Goal: Task Accomplishment & Management: Complete application form

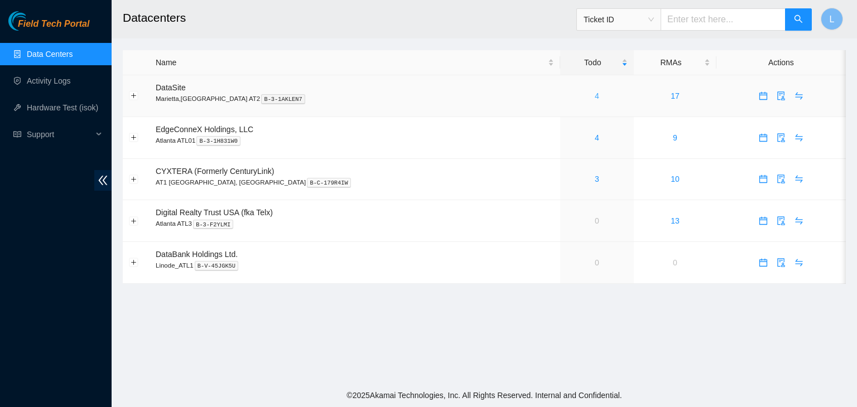
click at [595, 97] on link "4" at bounding box center [597, 96] width 4 height 9
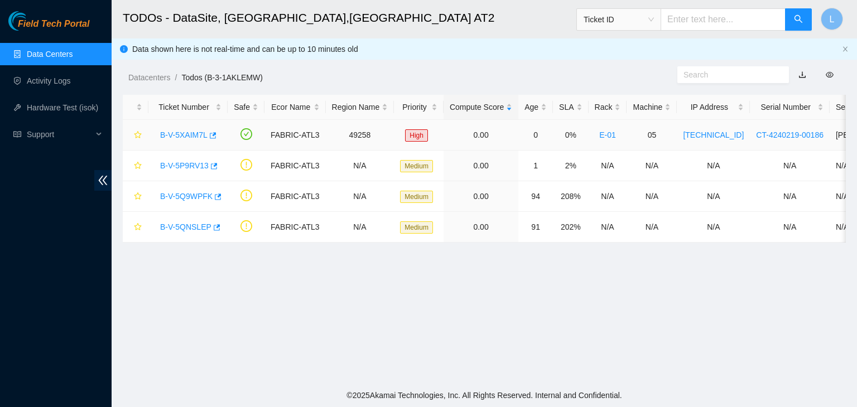
click at [191, 135] on link "B-V-5XAIM7L" at bounding box center [183, 135] width 47 height 9
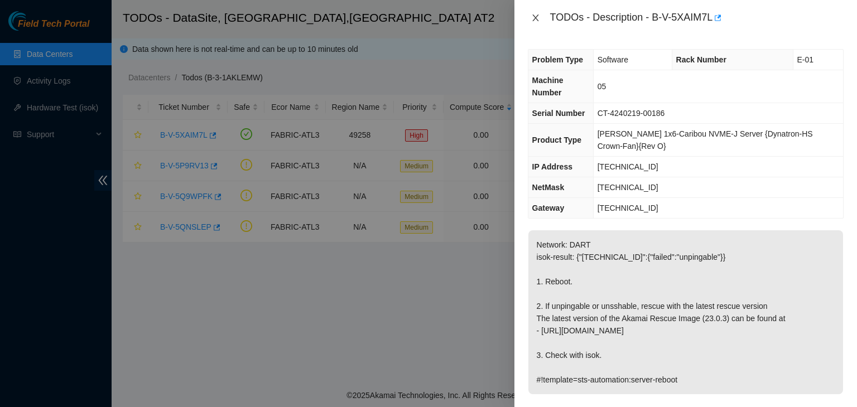
click at [540, 19] on icon "close" at bounding box center [535, 17] width 9 height 9
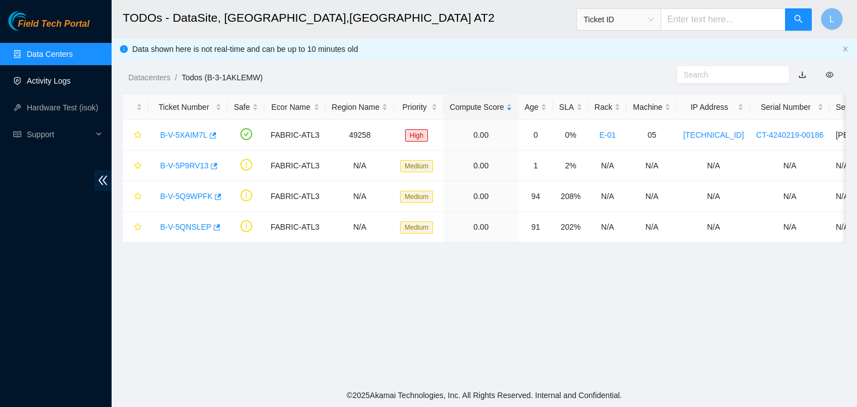
click at [61, 83] on link "Activity Logs" at bounding box center [49, 80] width 44 height 9
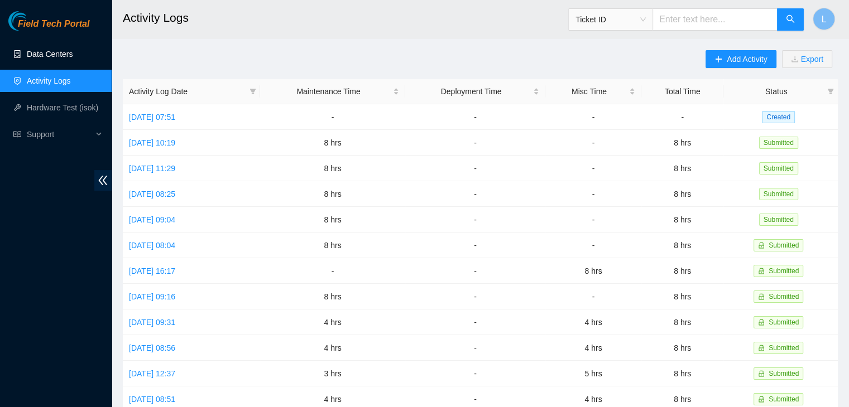
click at [71, 58] on link "Data Centers" at bounding box center [50, 54] width 46 height 9
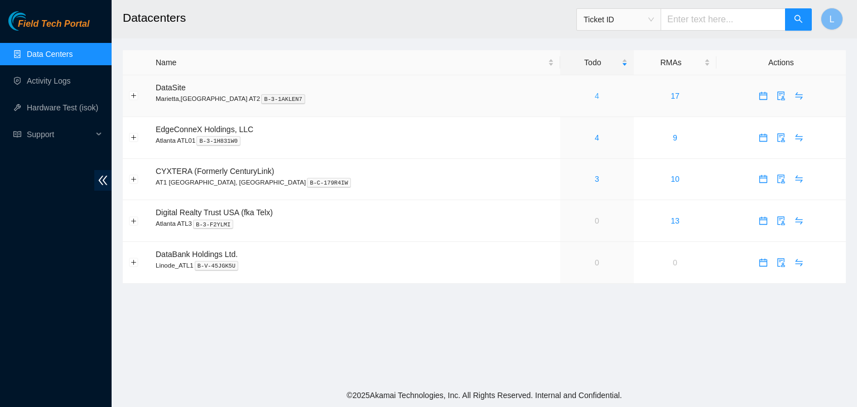
click at [595, 98] on link "4" at bounding box center [597, 96] width 4 height 9
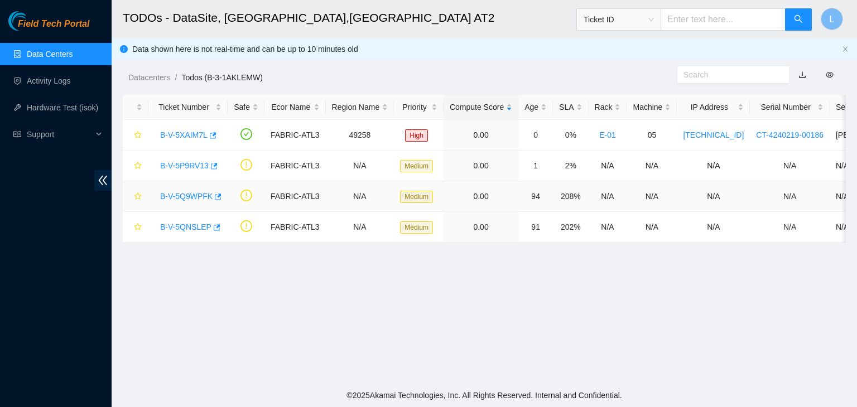
click at [184, 199] on link "B-V-5Q9WPFK" at bounding box center [186, 196] width 52 height 9
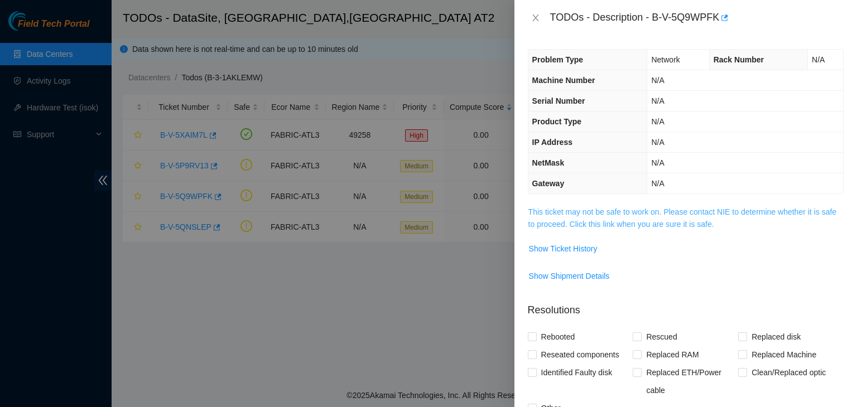
click at [605, 225] on link "This ticket may not be safe to work on. Please contact NIE to determine whether…" at bounding box center [682, 218] width 308 height 21
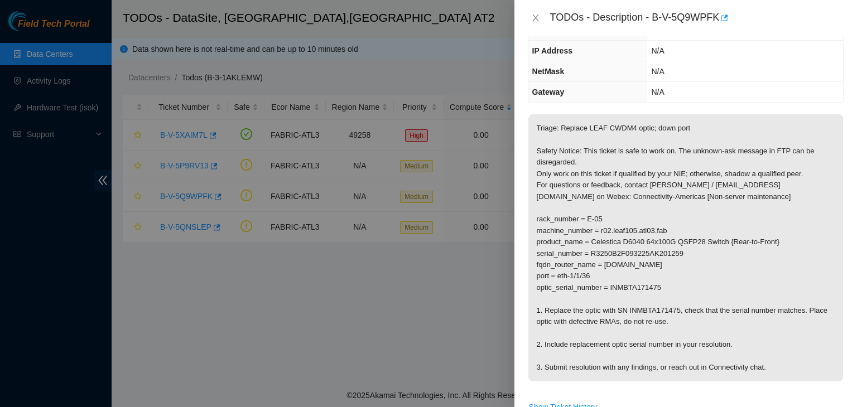
scroll to position [112, 0]
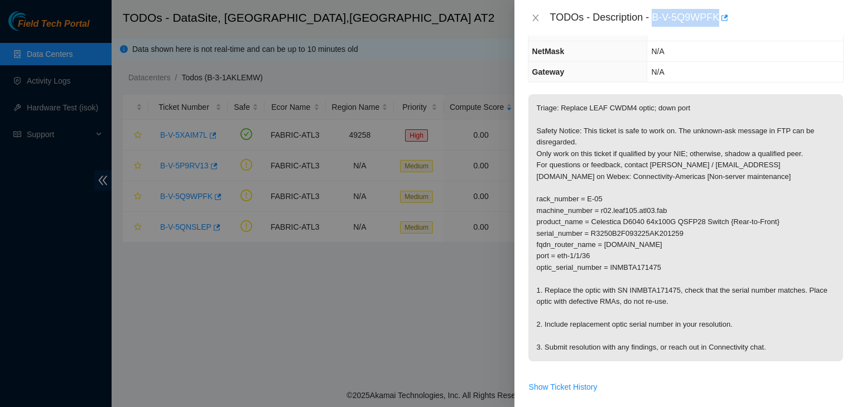
drag, startPoint x: 654, startPoint y: 20, endPoint x: 718, endPoint y: 32, distance: 65.2
click at [718, 32] on div "TODOs - Description - B-V-5Q9WPFK" at bounding box center [686, 18] width 343 height 36
copy div "B-V-5Q9WPFK"
click at [784, 109] on p "Triage: Replace LEAF CWDM4 optic; down port Safety Notice: This ticket is safe …" at bounding box center [685, 227] width 315 height 267
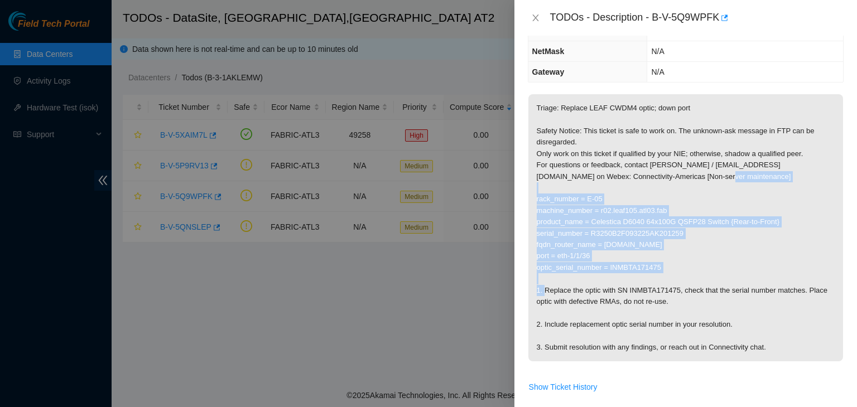
drag, startPoint x: 536, startPoint y: 199, endPoint x: 669, endPoint y: 272, distance: 152.1
click at [669, 272] on p "Triage: Replace LEAF CWDM4 optic; down port Safety Notice: This ticket is safe …" at bounding box center [685, 227] width 315 height 267
copy p "rack_number = E-05 machine_number = r02.leaf105.atl03.fab product_name = Celest…"
click at [798, 242] on p "Triage: Replace LEAF CWDM4 optic; down port Safety Notice: This ticket is safe …" at bounding box center [685, 227] width 315 height 267
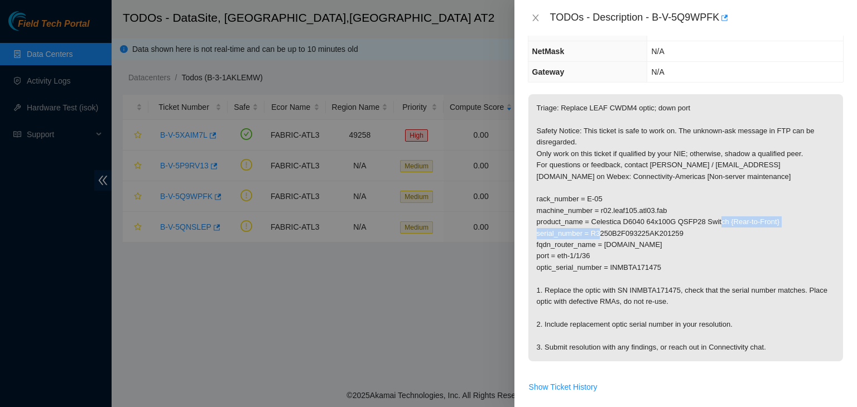
drag, startPoint x: 681, startPoint y: 233, endPoint x: 537, endPoint y: 233, distance: 144.0
click at [537, 233] on p "Triage: Replace LEAF CWDM4 optic; down port Safety Notice: This ticket is safe …" at bounding box center [685, 227] width 315 height 267
copy p "serial_number = R3250B2F093225AK201259"
drag, startPoint x: 592, startPoint y: 221, endPoint x: 775, endPoint y: 224, distance: 183.1
click at [775, 224] on p "Triage: Replace LEAF CWDM4 optic; down port Safety Notice: This ticket is safe …" at bounding box center [685, 227] width 315 height 267
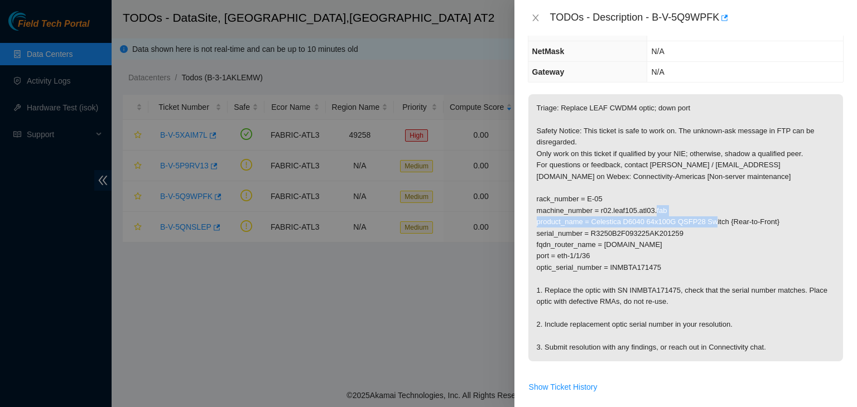
copy p "Celestica D6040 64x100G QSFP28 Switch {Rear-to-Front}"
click at [797, 217] on p "Triage: Replace LEAF CWDM4 optic; down port Safety Notice: This ticket is safe …" at bounding box center [685, 227] width 315 height 267
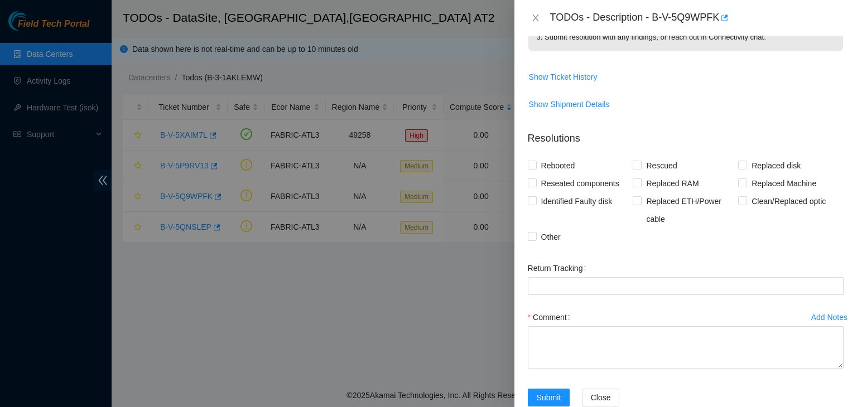
scroll to position [446, 0]
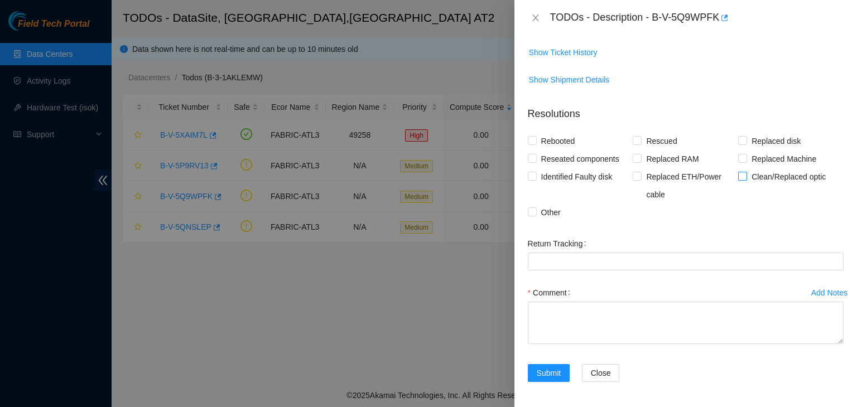
click at [738, 176] on input "Clean/Replaced optic" at bounding box center [742, 176] width 8 height 8
checkbox input "true"
click at [570, 311] on textarea "Comment" at bounding box center [686, 323] width 316 height 42
paste textarea "B-V-5Q9WPFK A side S/N: R3250B2F093225AK201259 Rack# E-05. Celestica D6040 64x1…"
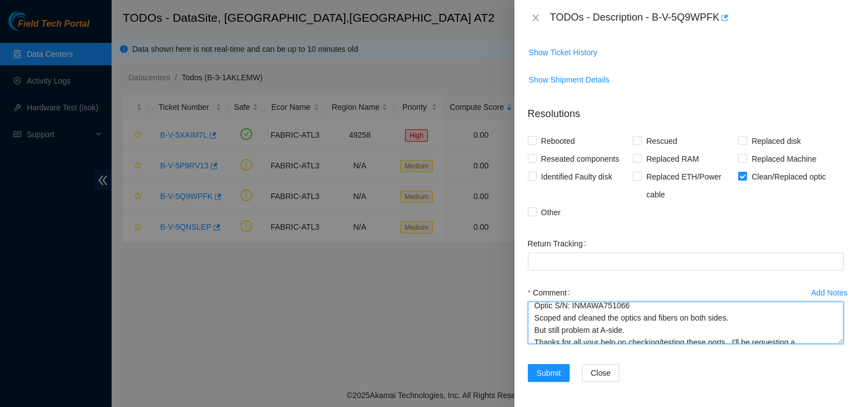
scroll to position [123, 0]
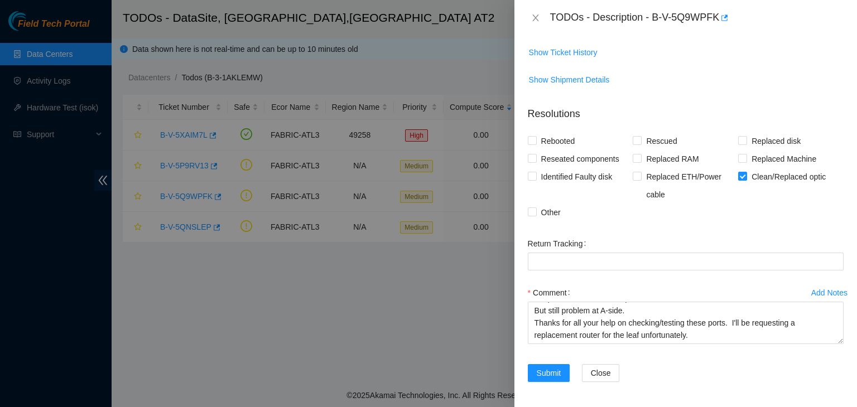
click at [799, 213] on div "Rebooted Rescued Replaced disk Reseated components Replaced RAM Replaced Machin…" at bounding box center [686, 176] width 316 height 89
click at [676, 331] on textarea "B-V-5Q9WPFK A side S/N: R3250B2F093225AK201259 Rack# E-05. Celestica D6040 64x1…" at bounding box center [686, 323] width 316 height 42
paste textarea "Ray Bernal 10/3/2025 1:59 PM • Thanks for all your help on checking/testing the…"
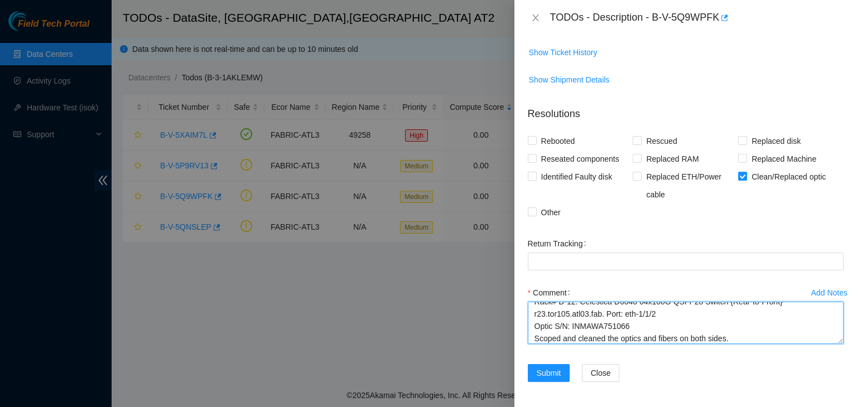
scroll to position [64, 0]
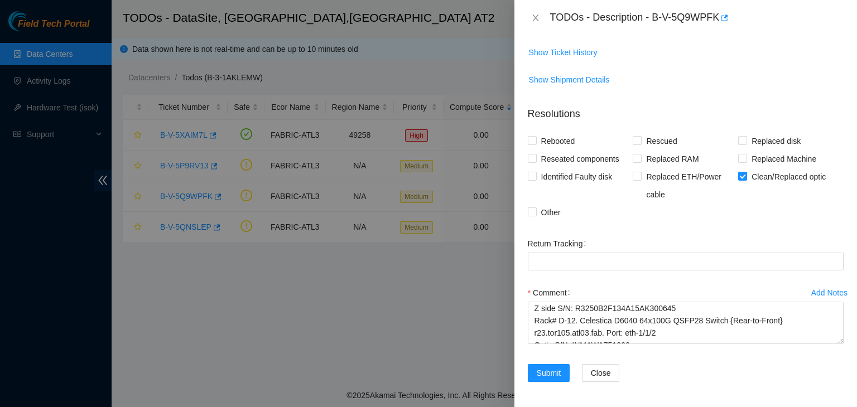
click at [781, 230] on form "Resolutions Rebooted Rescued Replaced disk Reseated components Replaced RAM Rep…" at bounding box center [686, 246] width 316 height 297
click at [674, 335] on textarea "B-V-5Q9WPFK A side S/N: R3250B2F093225AK201259 Rack# E-05. Celestica D6040 64x1…" at bounding box center [686, 323] width 316 height 42
paste textarea "You 10/3/2025 2:09 PM • Thank you to you Ray and Nicolas too for all your time …"
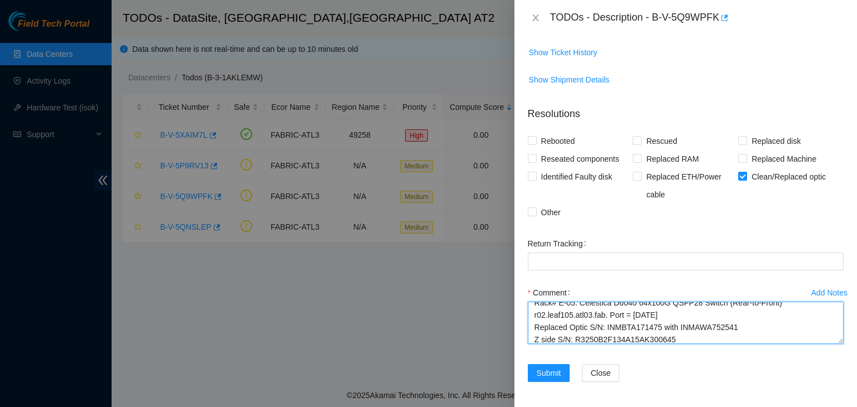
scroll to position [0, 0]
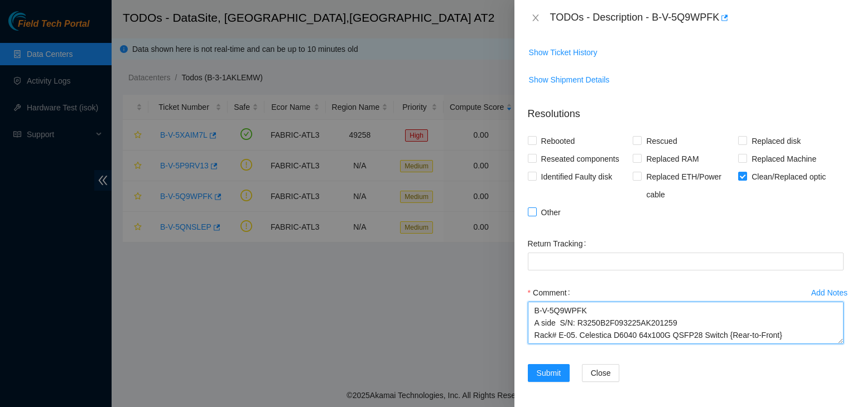
type textarea "B-V-5Q9WPFK A side S/N: R3250B2F093225AK201259 Rack# E-05. Celestica D6040 64x1…"
click at [555, 214] on span "Other" at bounding box center [551, 213] width 28 height 18
click at [536, 214] on input "Other" at bounding box center [532, 212] width 8 height 8
checkbox input "true"
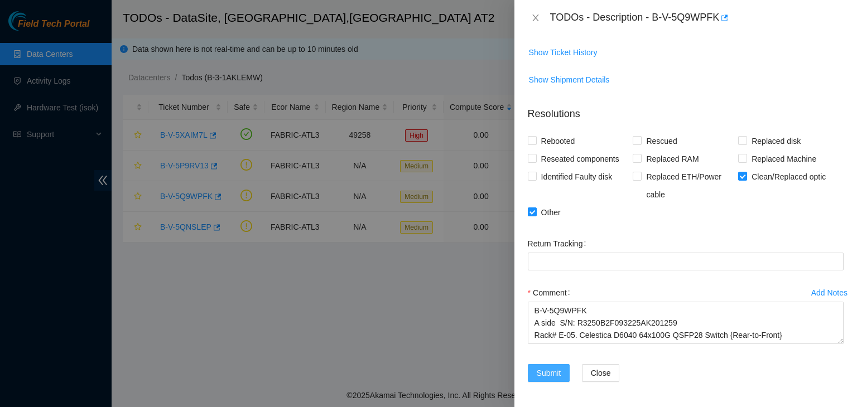
click at [544, 374] on span "Submit" at bounding box center [549, 373] width 25 height 12
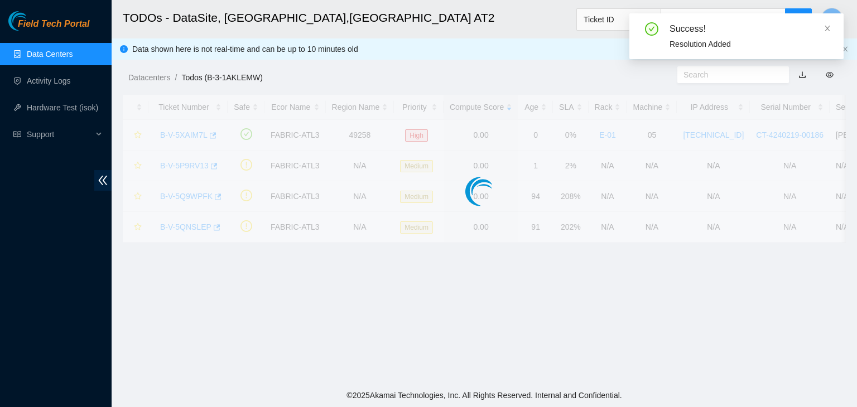
scroll to position [328, 0]
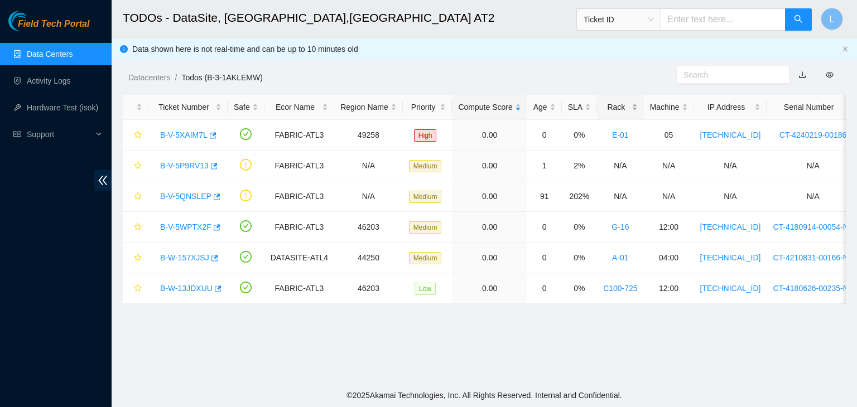
click at [605, 108] on div "Rack" at bounding box center [620, 107] width 35 height 12
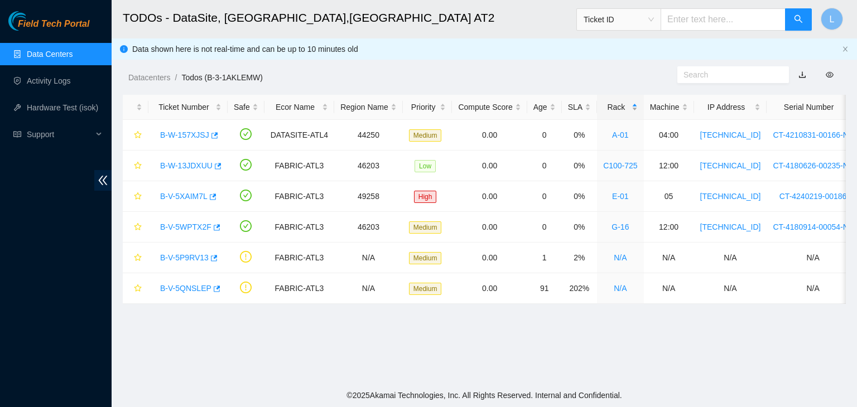
click at [605, 108] on div "Rack" at bounding box center [620, 107] width 35 height 12
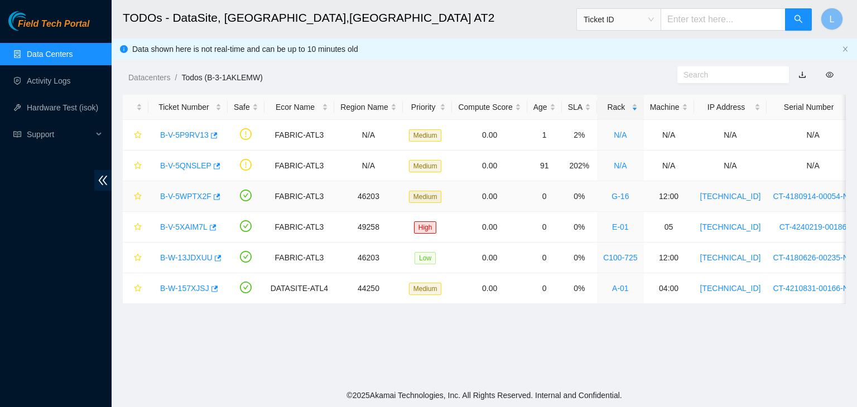
click at [192, 194] on link "B-V-5WPTX2F" at bounding box center [185, 196] width 51 height 9
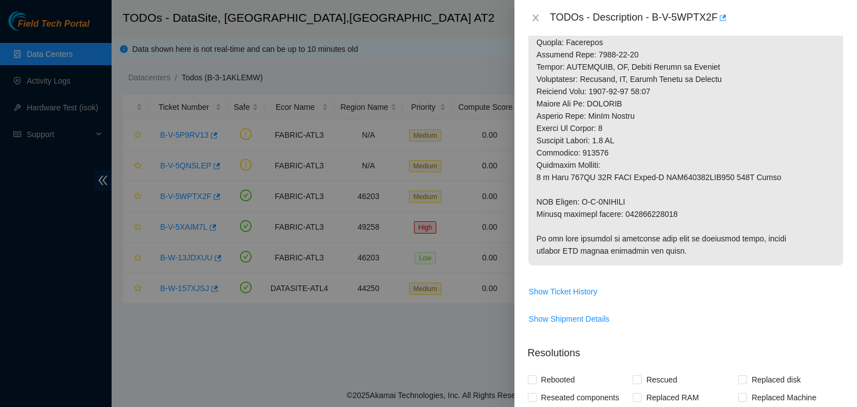
scroll to position [579, 0]
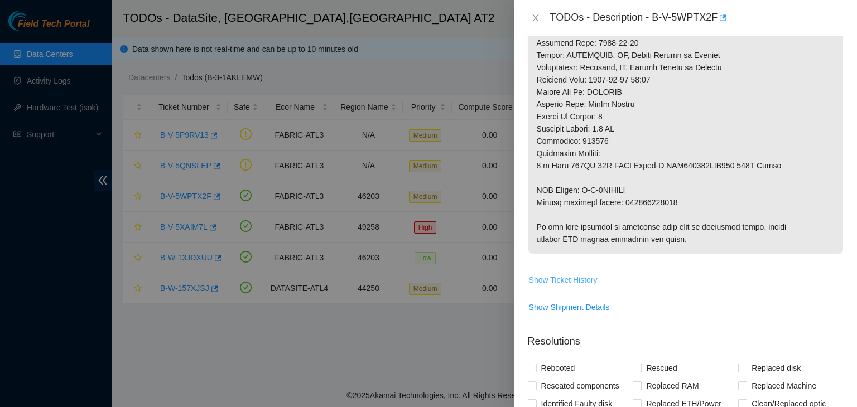
click at [541, 286] on span "Show Ticket History" at bounding box center [563, 280] width 69 height 12
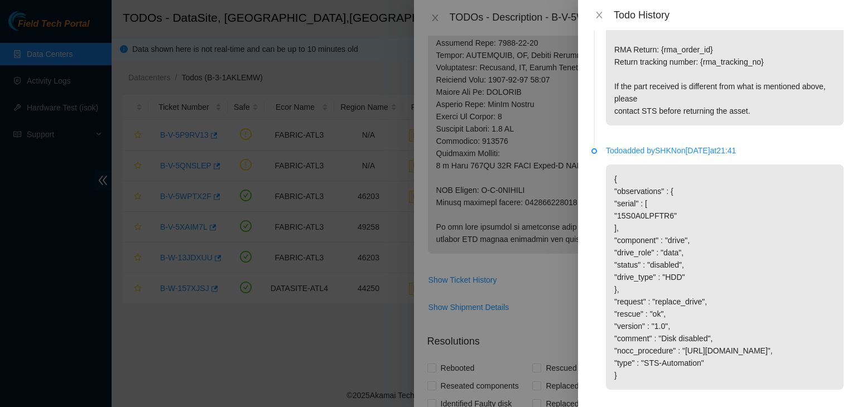
scroll to position [1371, 0]
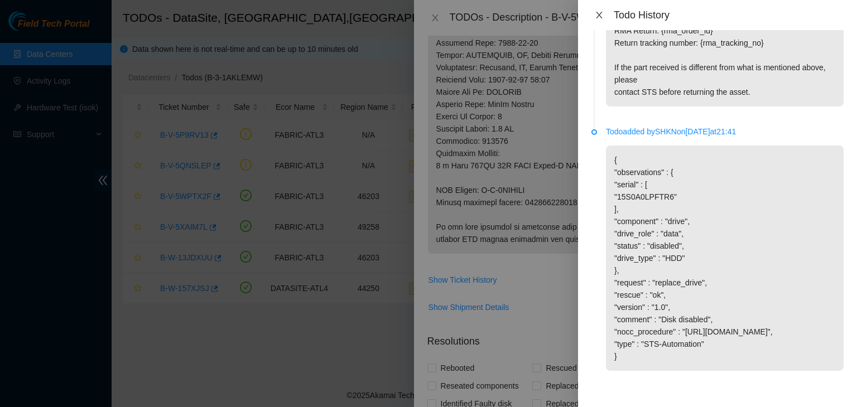
click at [600, 12] on icon "close" at bounding box center [599, 15] width 9 height 9
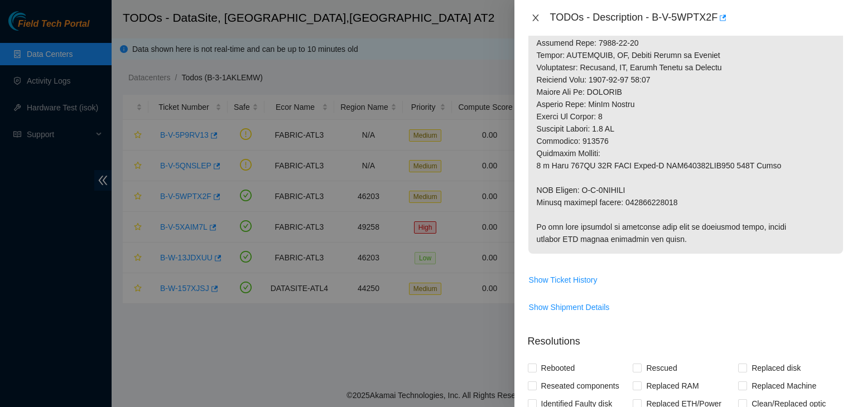
click at [532, 15] on icon "close" at bounding box center [535, 18] width 6 height 7
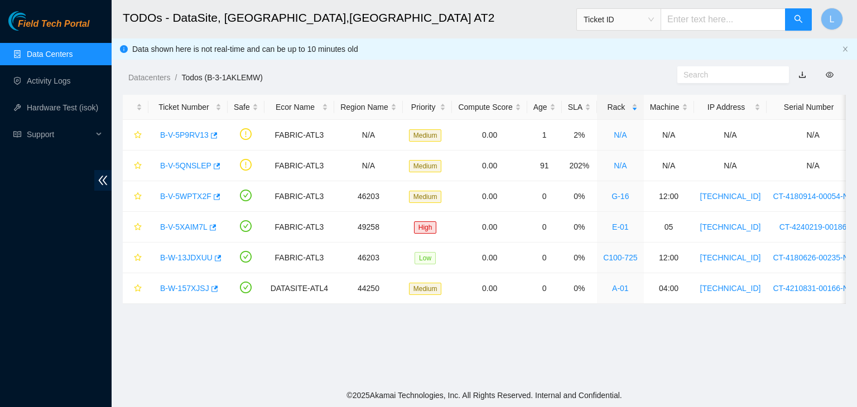
scroll to position [328, 0]
click at [174, 225] on link "B-V-5XAIM7L" at bounding box center [183, 227] width 47 height 9
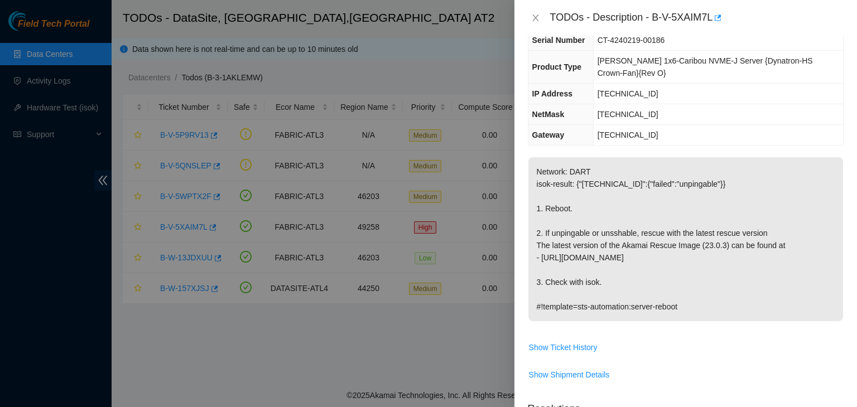
scroll to position [223, 0]
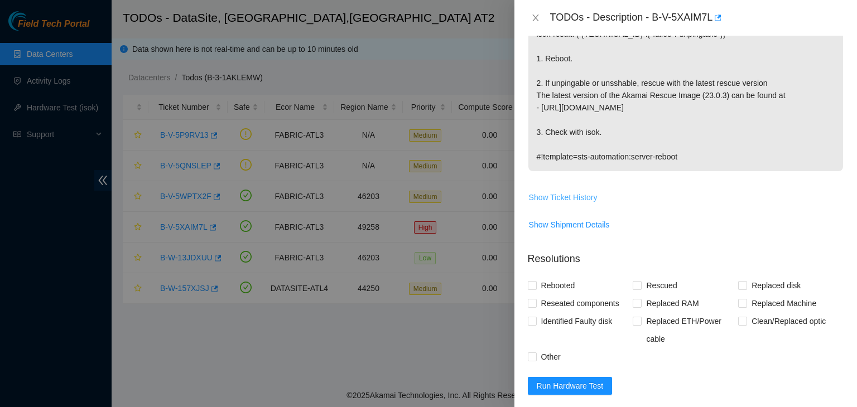
click at [570, 199] on span "Show Ticket History" at bounding box center [563, 197] width 69 height 12
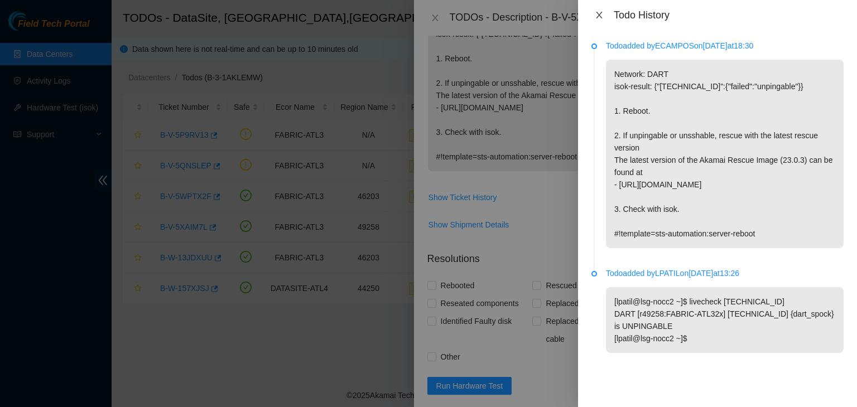
click at [600, 17] on icon "close" at bounding box center [599, 15] width 9 height 9
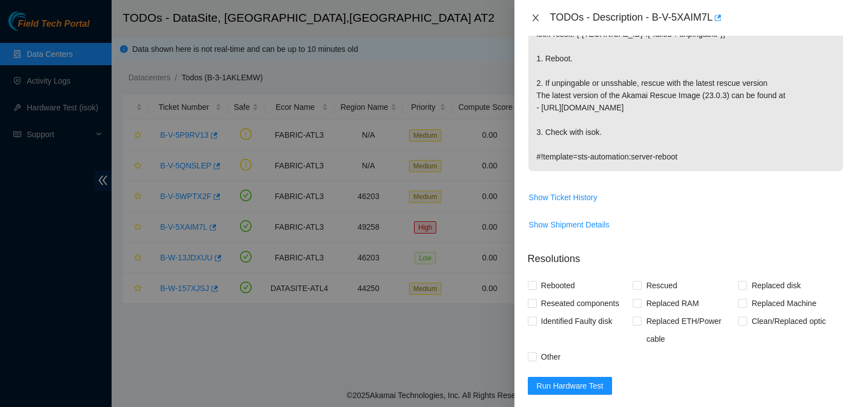
click at [537, 16] on icon "close" at bounding box center [535, 18] width 6 height 7
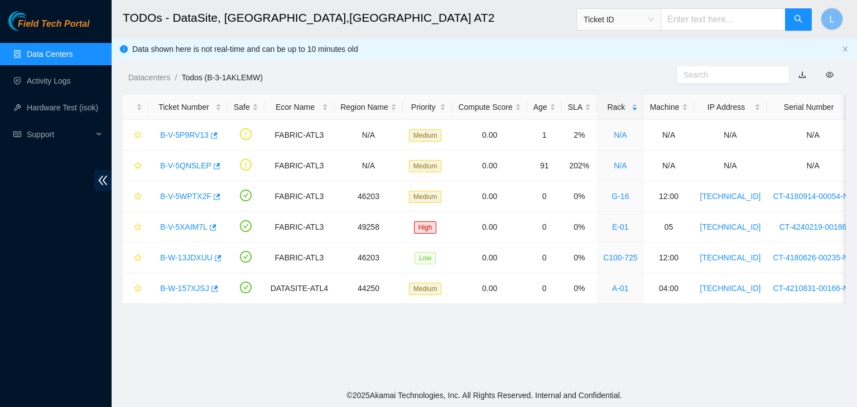
scroll to position [236, 0]
click at [176, 256] on link "B-W-13JDXUU" at bounding box center [186, 257] width 52 height 9
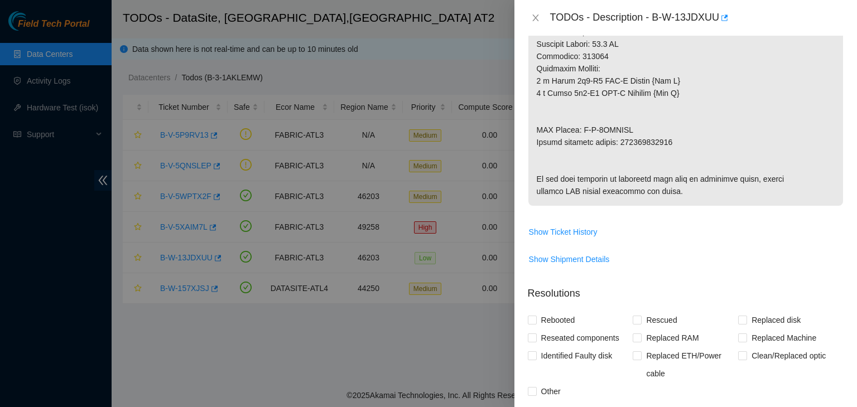
scroll to position [781, 0]
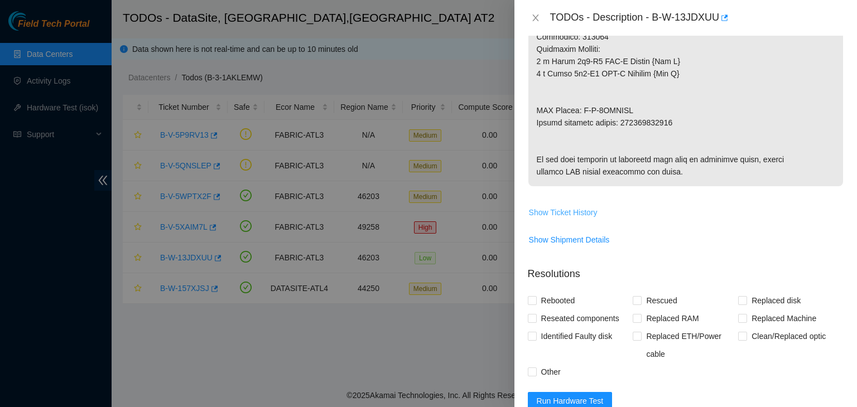
click at [571, 219] on span "Show Ticket History" at bounding box center [563, 212] width 69 height 12
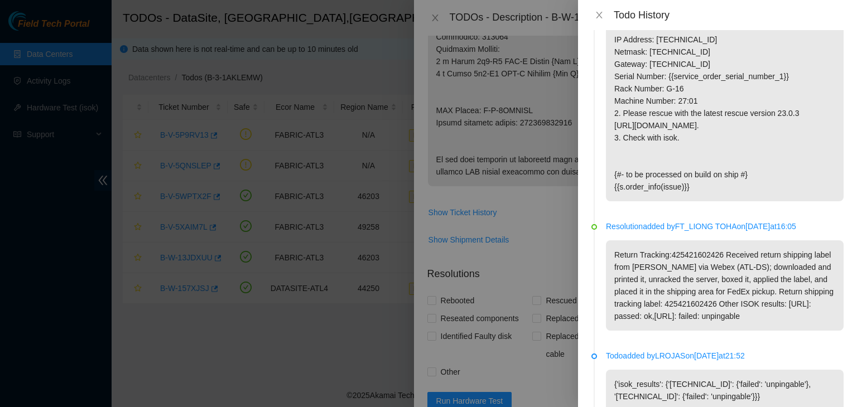
scroll to position [1228, 0]
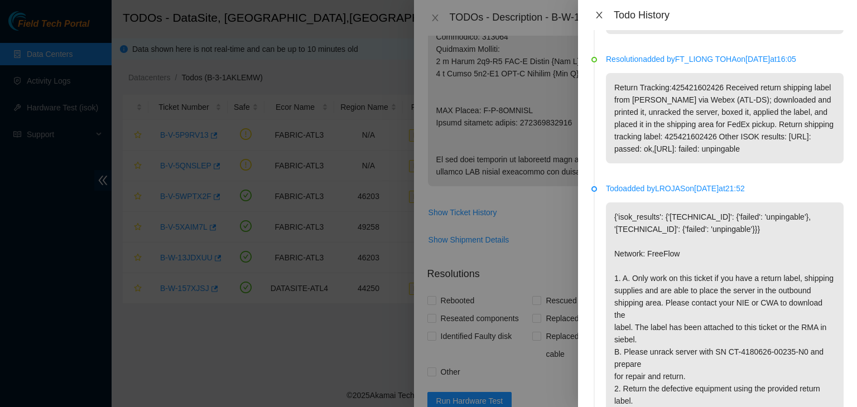
click at [599, 15] on icon "close" at bounding box center [599, 15] width 6 height 7
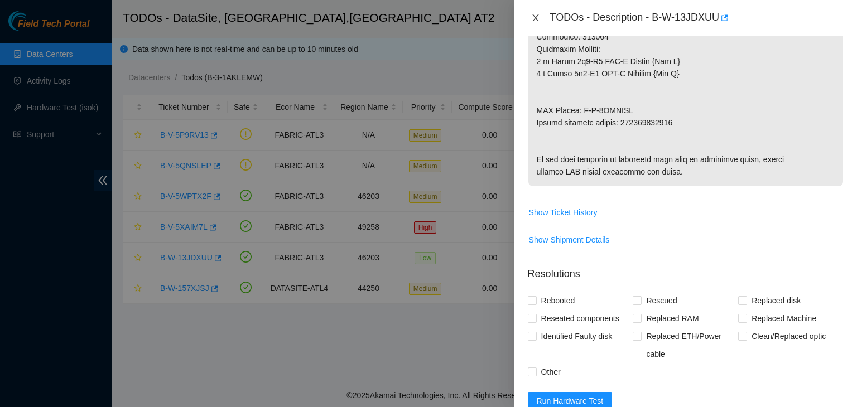
click at [541, 20] on button "Close" at bounding box center [536, 18] width 16 height 11
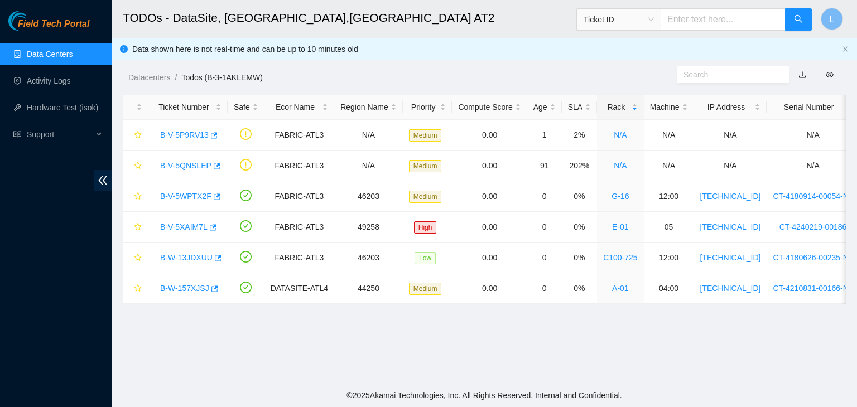
scroll to position [328, 0]
click at [177, 286] on link "B-W-157XJSJ" at bounding box center [184, 288] width 49 height 9
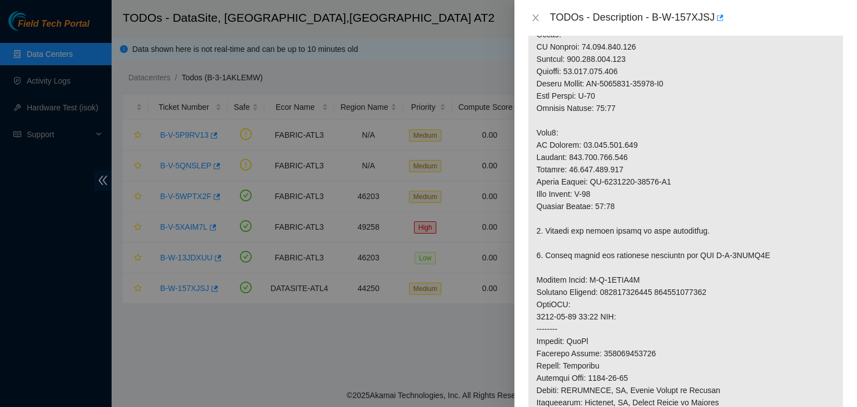
scroll to position [112, 0]
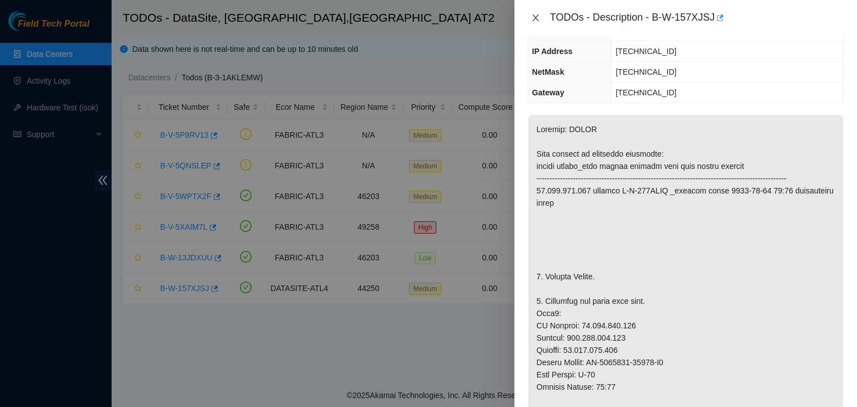
click at [535, 13] on button "Close" at bounding box center [536, 18] width 16 height 11
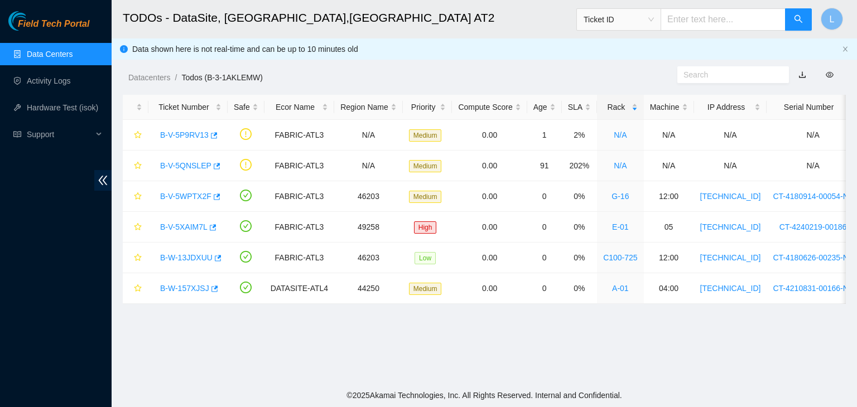
scroll to position [148, 0]
click at [180, 287] on link "B-W-157XJSJ" at bounding box center [184, 288] width 49 height 9
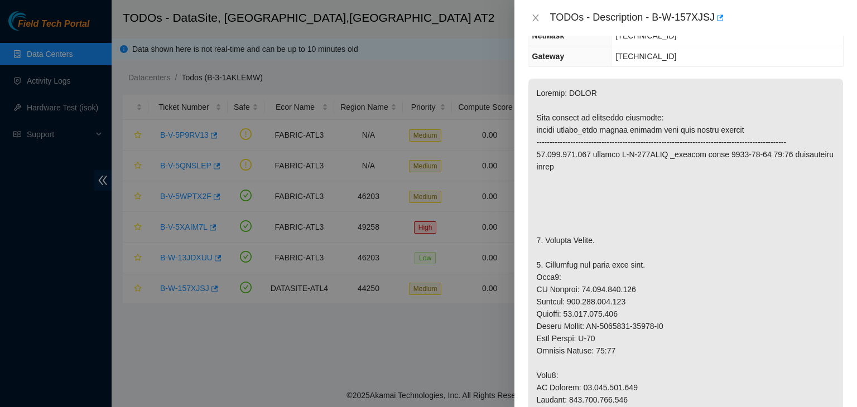
scroll to position [112, 0]
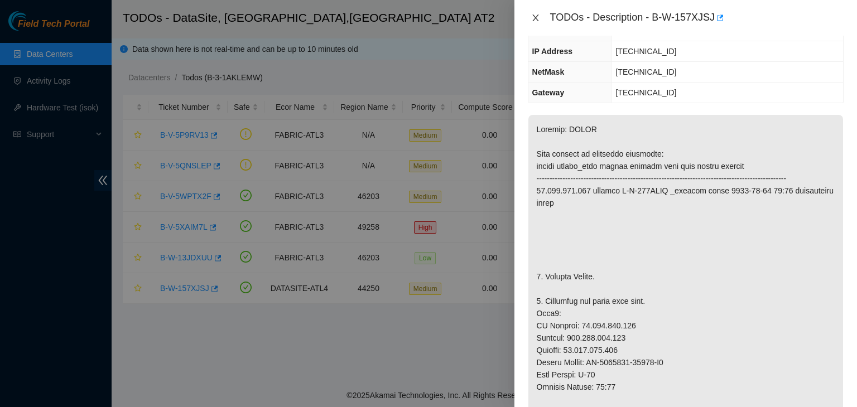
click at [541, 20] on button "Close" at bounding box center [536, 18] width 16 height 11
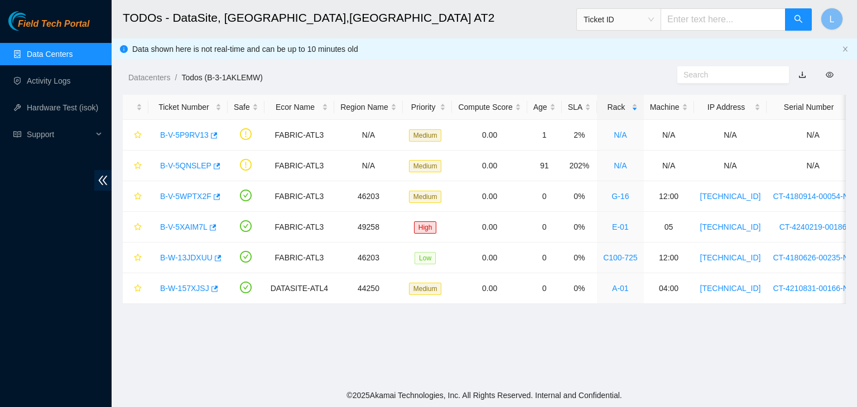
scroll to position [148, 0]
click at [196, 196] on link "B-V-5WPTX2F" at bounding box center [185, 196] width 51 height 9
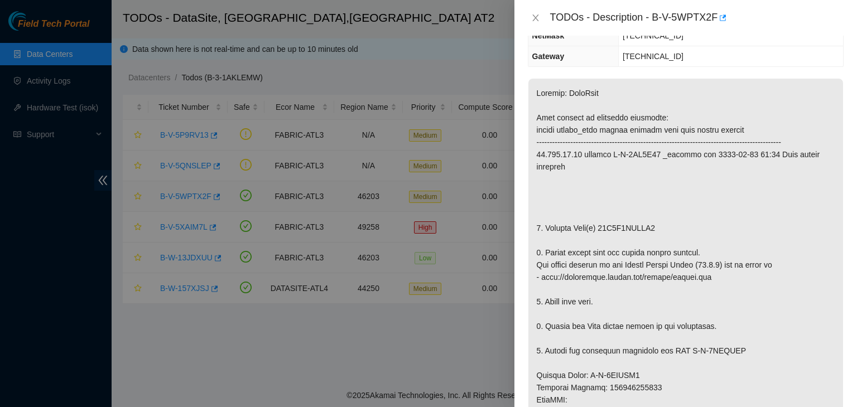
scroll to position [112, 0]
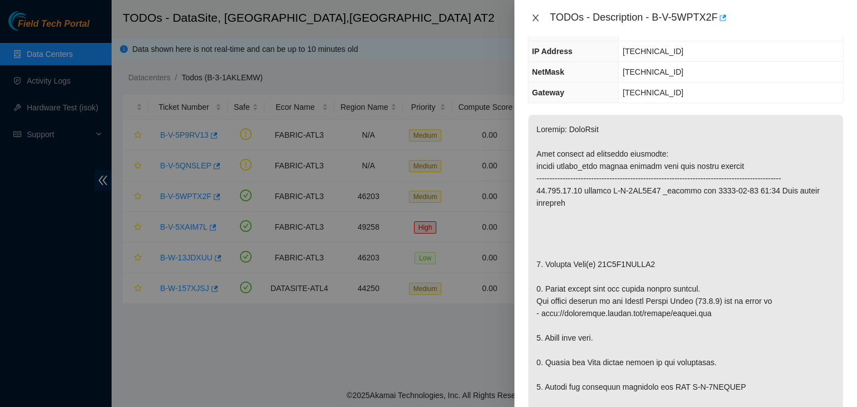
click at [529, 16] on button "Close" at bounding box center [536, 18] width 16 height 11
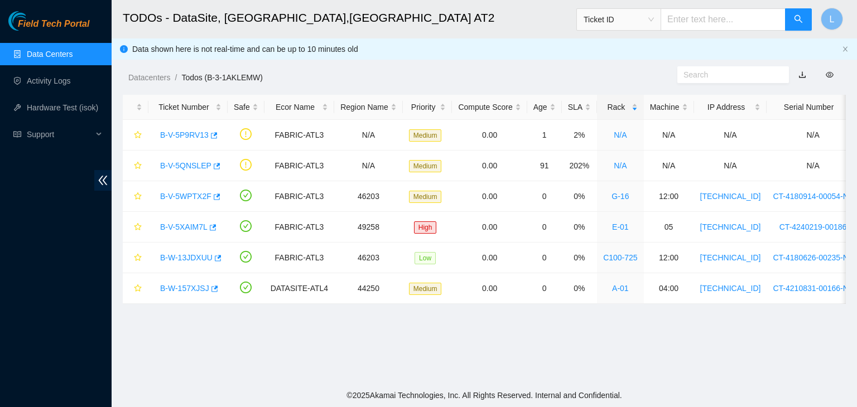
scroll to position [148, 0]
click at [47, 81] on link "Activity Logs" at bounding box center [49, 80] width 44 height 9
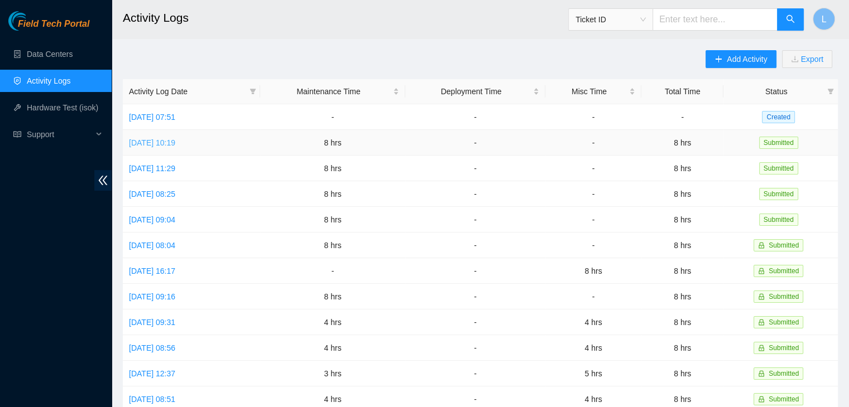
click at [164, 143] on link "Thu, 02 Oct 2025 10:19" at bounding box center [152, 142] width 46 height 9
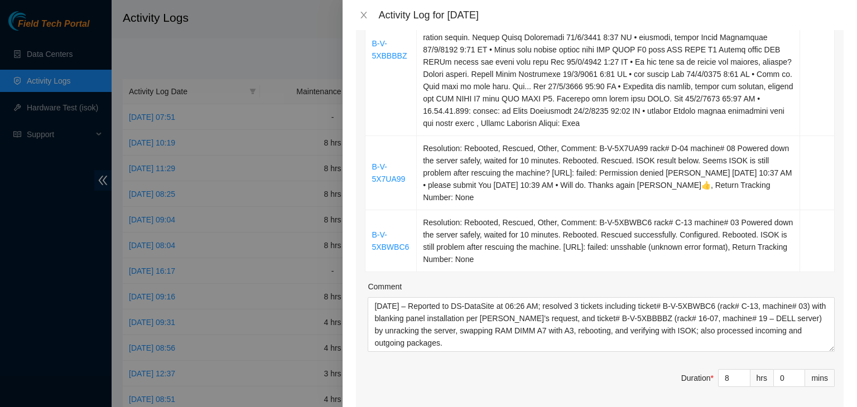
scroll to position [335, 0]
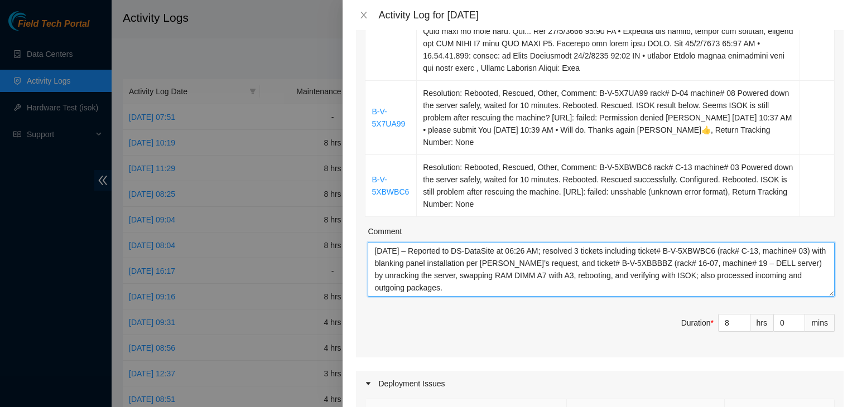
click at [468, 289] on textarea "10/02/2025 – Reported to DS-DataSite at 06:26 AM; resolved 3 tickets including …" at bounding box center [601, 269] width 467 height 55
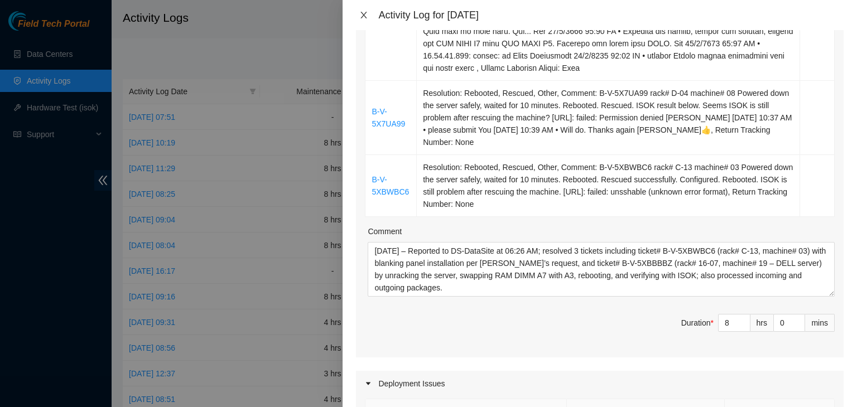
click at [366, 15] on icon "close" at bounding box center [363, 15] width 9 height 9
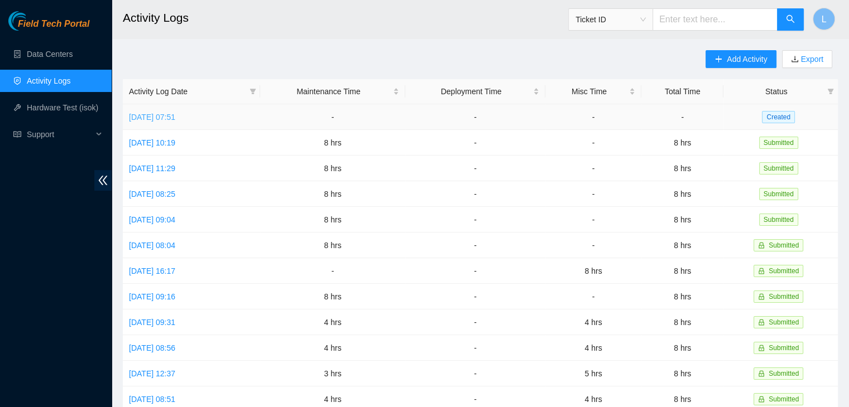
click at [158, 114] on link "Fri, 03 Oct 2025 07:51" at bounding box center [152, 117] width 46 height 9
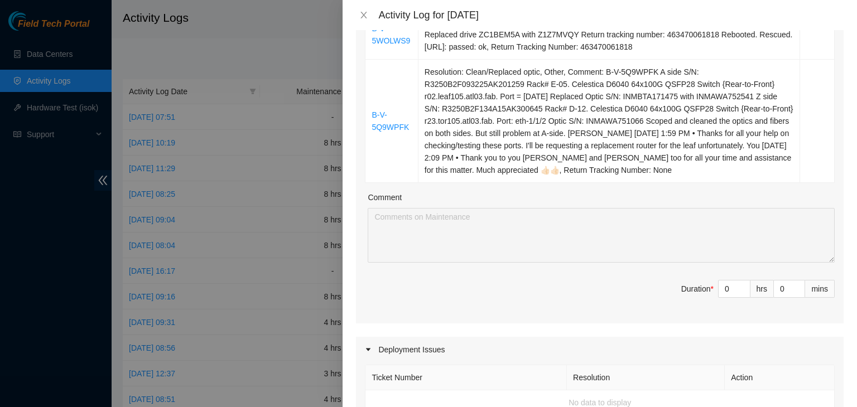
scroll to position [446, 0]
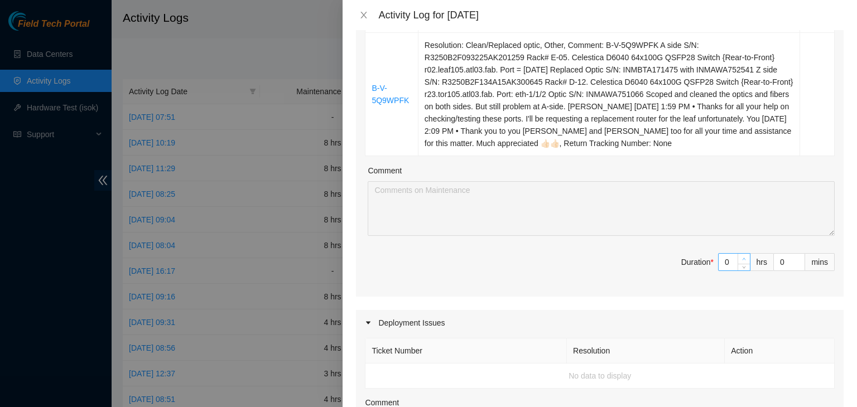
type input "1"
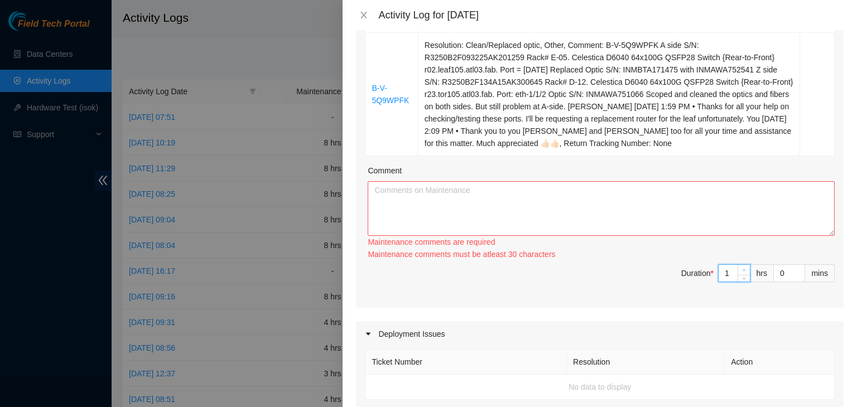
click at [741, 267] on span "up" at bounding box center [744, 270] width 7 height 7
type input "2"
click at [741, 269] on span "up" at bounding box center [744, 270] width 7 height 7
type input "3"
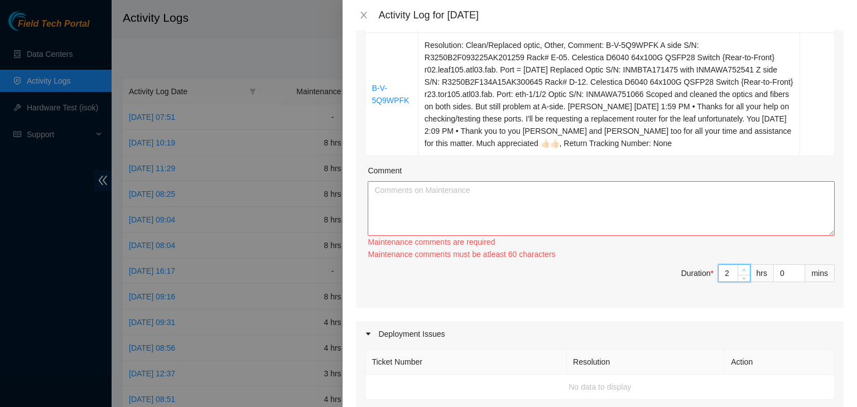
type input "3"
click at [741, 269] on span "up" at bounding box center [744, 270] width 7 height 7
type input "4"
click at [741, 269] on span "up" at bounding box center [744, 270] width 7 height 7
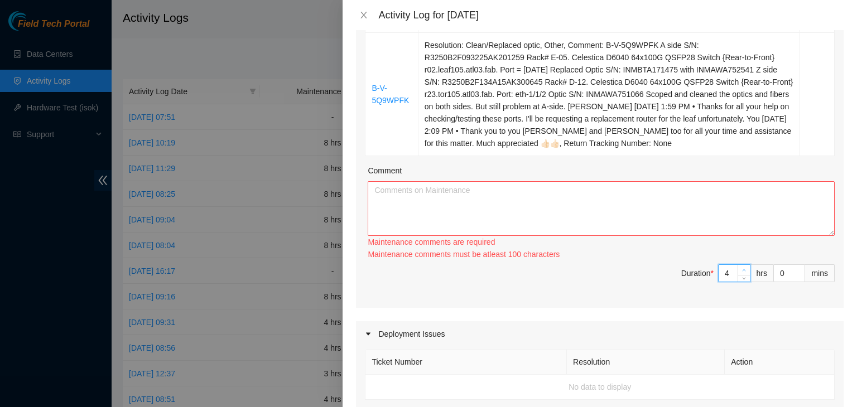
type input "5"
click at [741, 269] on span "up" at bounding box center [744, 270] width 7 height 7
type input "6"
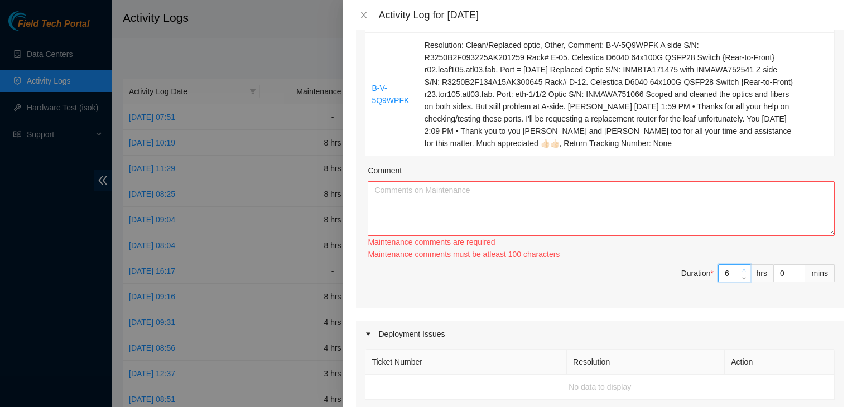
click at [741, 269] on span "up" at bounding box center [744, 270] width 7 height 7
type input "7"
click at [741, 269] on span "up" at bounding box center [744, 270] width 7 height 7
type input "8"
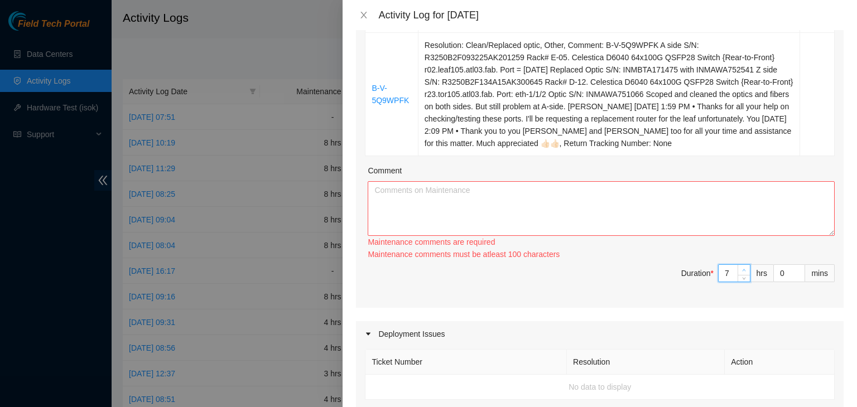
type input "8"
click at [741, 269] on span "up" at bounding box center [744, 270] width 7 height 7
click at [616, 195] on textarea "Comment" at bounding box center [601, 208] width 467 height 55
paste textarea "10/02/2025 – Reported to DS-DataSite at 06:26 AM; resolved 3 tickets including …"
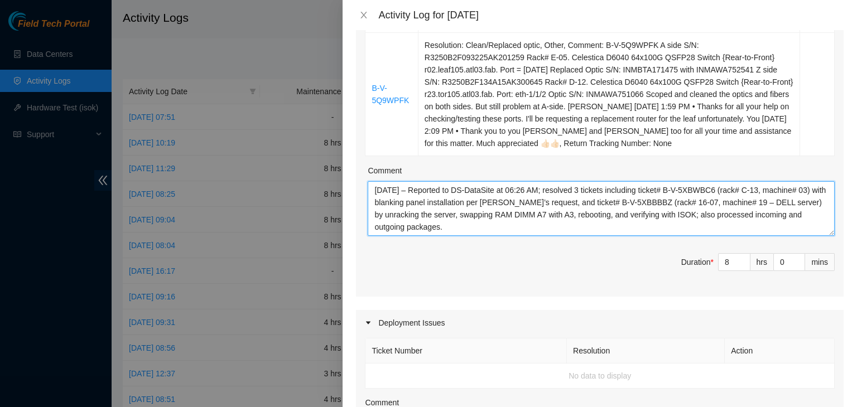
click at [395, 191] on textarea "10/02/2025 – Reported to DS-DataSite at 06:26 AM; resolved 3 tickets including …" at bounding box center [601, 208] width 467 height 55
click at [526, 188] on textarea "10/03/2025 – Reported to DS-DataSite at 06:26 AM; resolved 3 tickets including …" at bounding box center [601, 208] width 467 height 55
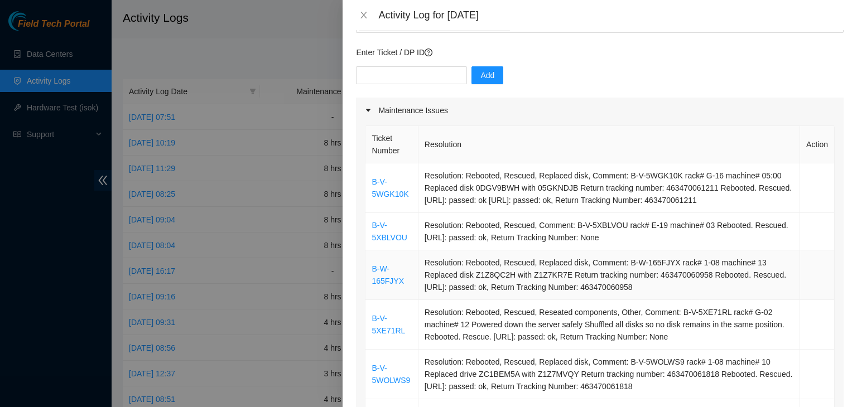
scroll to position [56, 0]
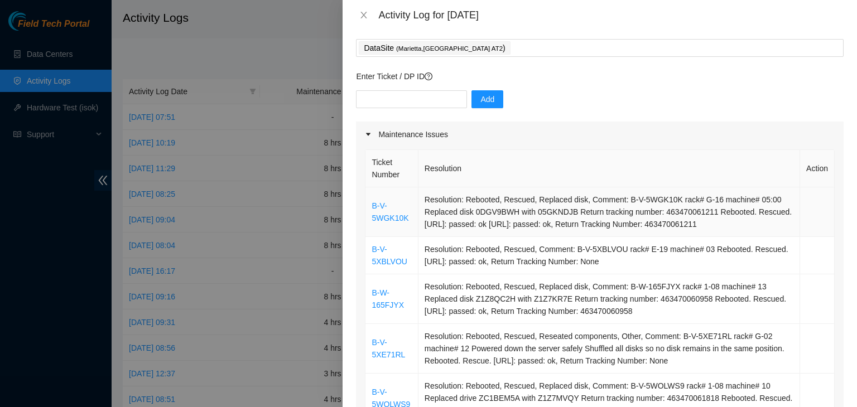
type textarea "10/03/2025 – Reported to DS-DataSite at 05:47 AM; resolved 3 tickets including …"
drag, startPoint x: 411, startPoint y: 220, endPoint x: 369, endPoint y: 206, distance: 44.1
click at [369, 206] on td "B-V-5WGK10K" at bounding box center [392, 213] width 52 height 50
copy link "B-V-5WGK10K"
click at [429, 101] on input "text" at bounding box center [411, 99] width 111 height 18
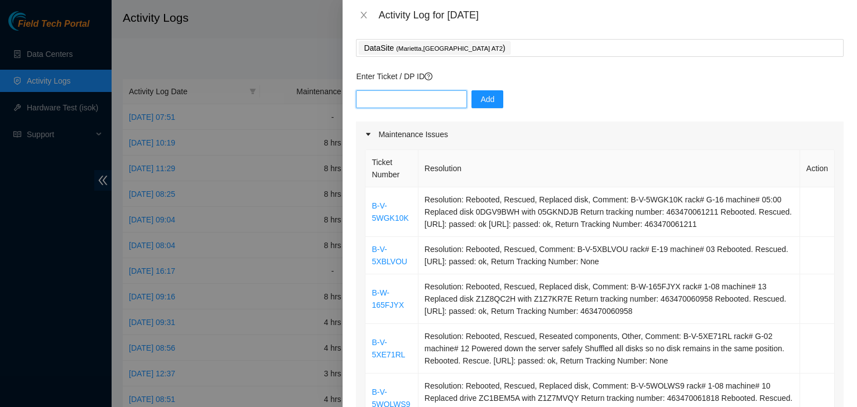
paste input "B-V-5WGK10K"
type input "B-V-5WGK10K"
click at [482, 99] on span "Add" at bounding box center [488, 99] width 14 height 12
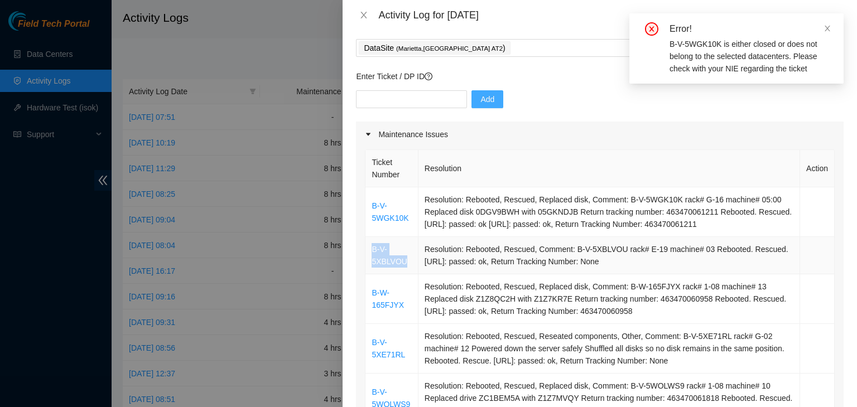
drag, startPoint x: 409, startPoint y: 265, endPoint x: 371, endPoint y: 250, distance: 41.4
click at [371, 250] on td "B-V-5XBLVOU" at bounding box center [392, 255] width 52 height 37
copy link "B-V-5XBLVOU"
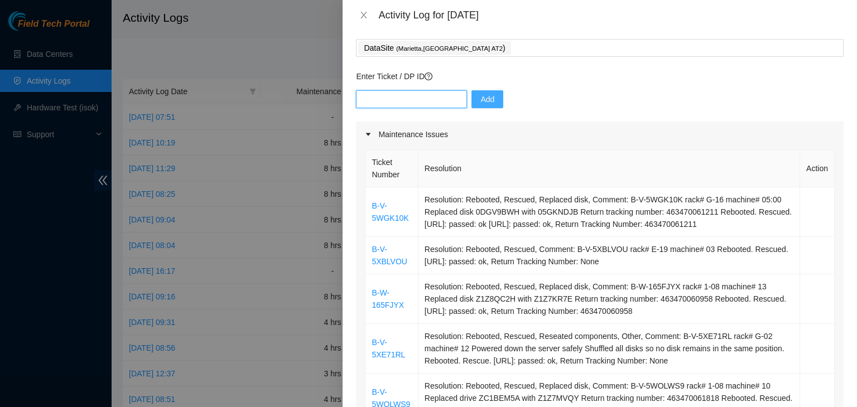
click at [408, 105] on input "text" at bounding box center [411, 99] width 111 height 18
paste input "B-V-5XBLVOU"
type input "B-V-5XBLVOU"
click at [487, 99] on button "Add" at bounding box center [488, 99] width 32 height 18
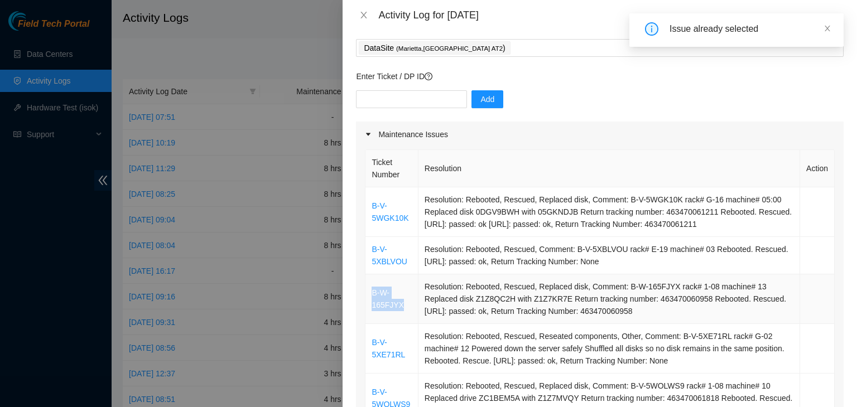
drag, startPoint x: 404, startPoint y: 306, endPoint x: 372, endPoint y: 295, distance: 34.2
click at [372, 295] on td "B-W-165FJYX" at bounding box center [392, 300] width 52 height 50
copy link "B-W-165FJYX"
click at [407, 103] on input "text" at bounding box center [411, 99] width 111 height 18
paste input "B-W-165FJYX"
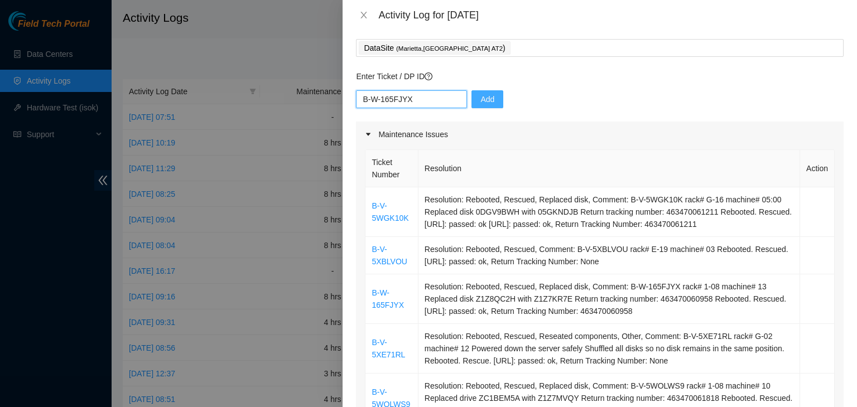
type input "B-W-165FJYX"
click at [481, 103] on span "Add" at bounding box center [488, 99] width 14 height 12
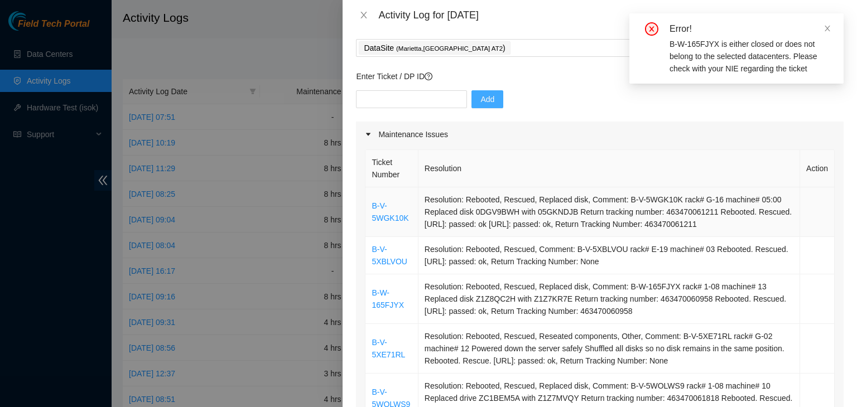
scroll to position [112, 0]
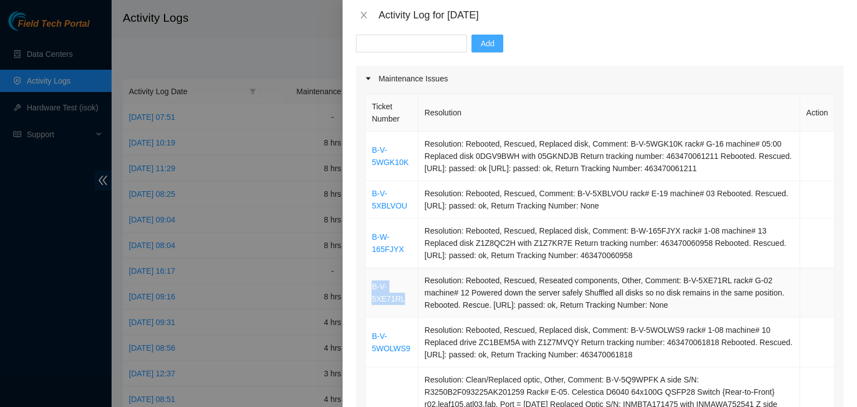
drag, startPoint x: 406, startPoint y: 299, endPoint x: 376, endPoint y: 287, distance: 31.8
click at [373, 289] on td "B-V-5XE71RL" at bounding box center [392, 293] width 52 height 50
copy link "B-V-5XE71RL"
click at [436, 45] on input "text" at bounding box center [411, 44] width 111 height 18
paste input "B-V-5XE71RL"
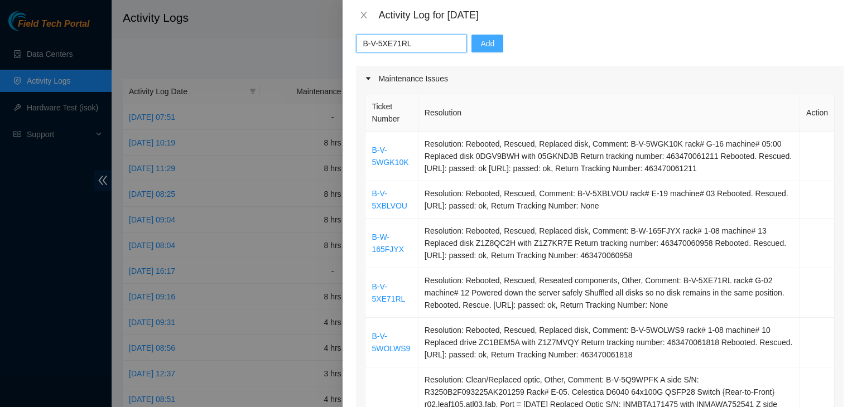
type input "B-V-5XE71RL"
click at [492, 43] on button "Add" at bounding box center [488, 44] width 32 height 18
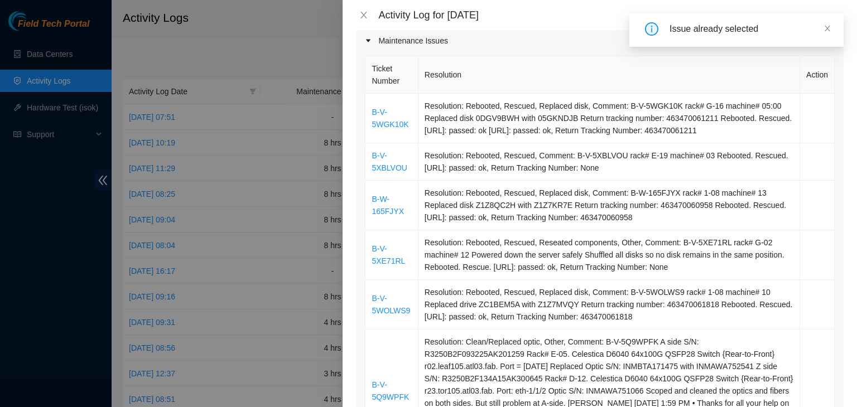
scroll to position [167, 0]
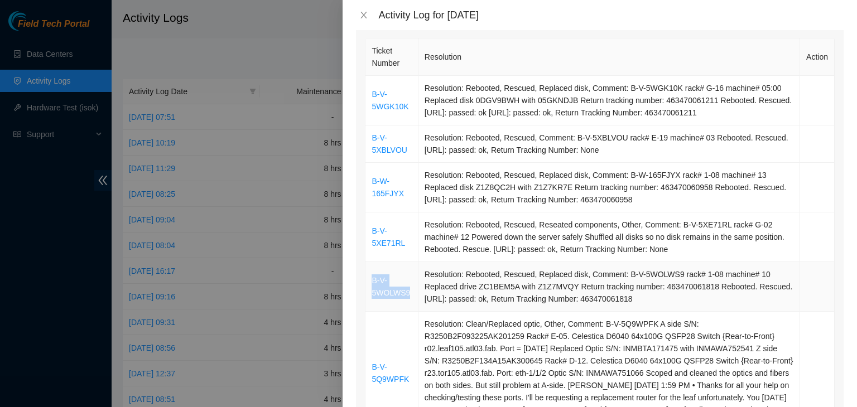
drag, startPoint x: 410, startPoint y: 295, endPoint x: 373, endPoint y: 281, distance: 39.9
click at [373, 282] on td "B-V-5WOLWS9" at bounding box center [392, 287] width 52 height 50
copy link "B-V-5WOLWS9"
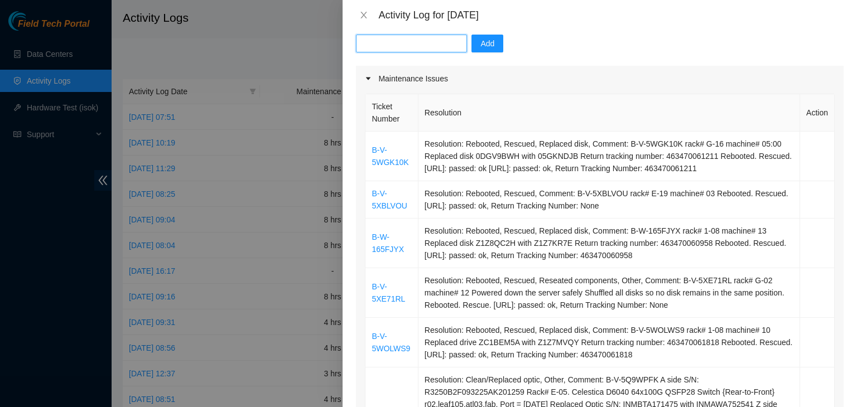
click at [412, 50] on input "text" at bounding box center [411, 44] width 111 height 18
paste input "B-V-5WOLWS9"
type input "B-V-5WOLWS9"
click at [481, 42] on span "Add" at bounding box center [488, 43] width 14 height 12
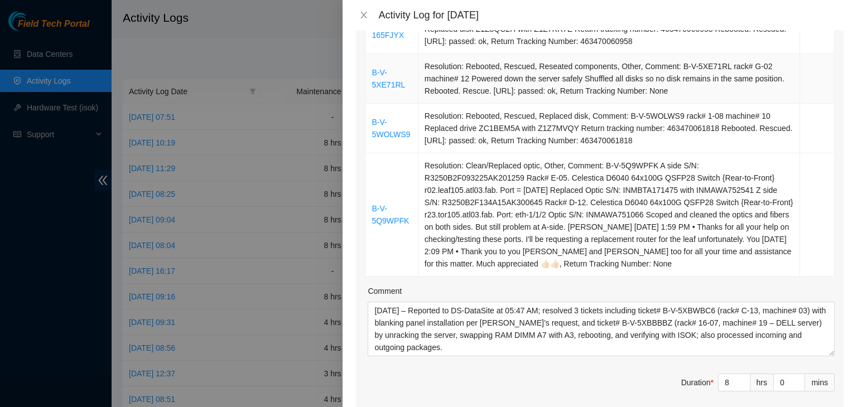
scroll to position [335, 0]
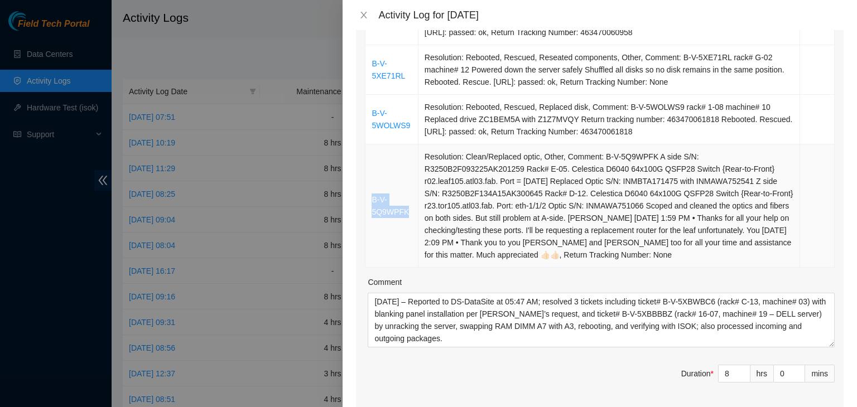
drag, startPoint x: 407, startPoint y: 215, endPoint x: 372, endPoint y: 204, distance: 37.1
click at [372, 204] on td "B-V-5Q9WPFK" at bounding box center [392, 206] width 52 height 123
copy link "B-V-5Q9WPFK"
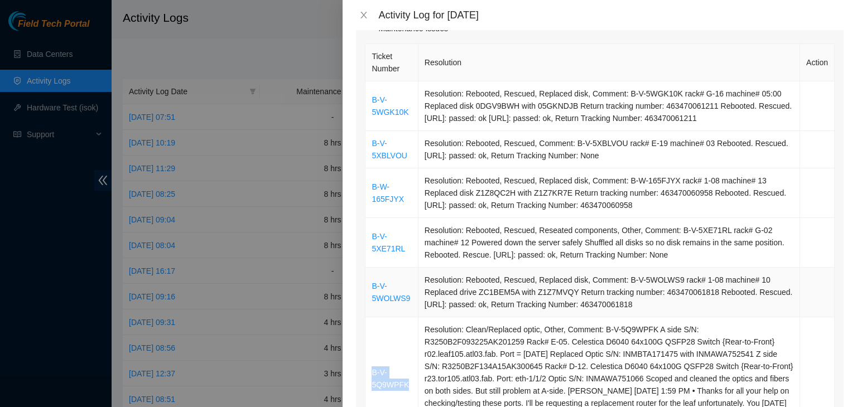
scroll to position [112, 0]
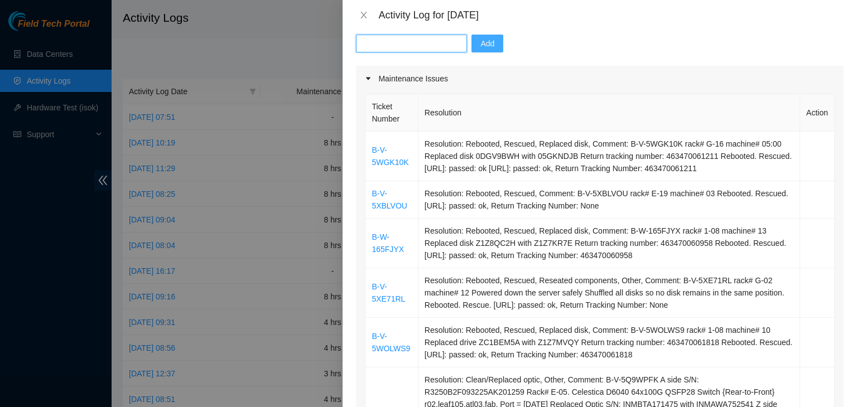
click at [413, 46] on input "text" at bounding box center [411, 44] width 111 height 18
paste input "B-V-5Q9WPFK"
type input "B-V-5Q9WPFK"
click at [481, 47] on span "Add" at bounding box center [488, 43] width 14 height 12
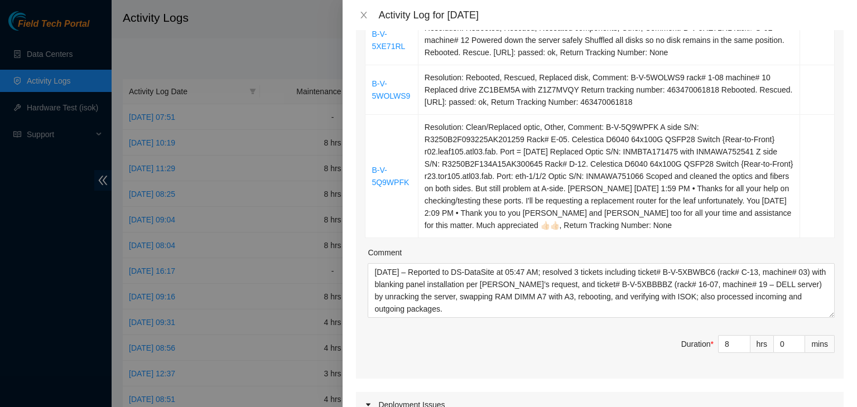
scroll to position [446, 0]
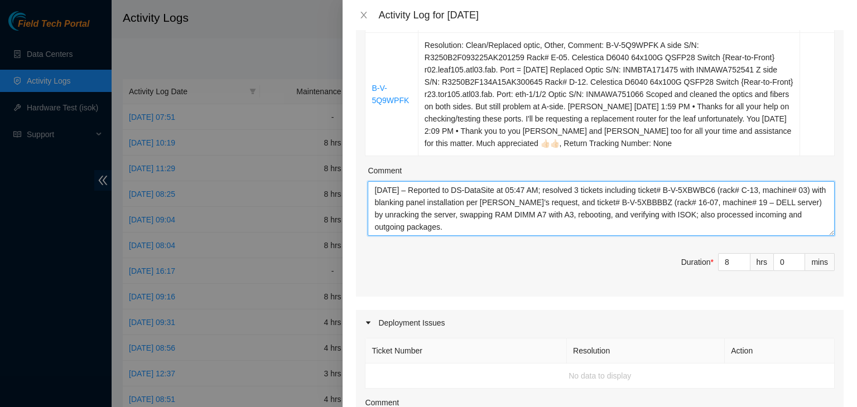
click at [592, 190] on textarea "10/03/2025 – Reported to DS-DataSite at 05:47 AM; resolved 3 tickets including …" at bounding box center [601, 208] width 467 height 55
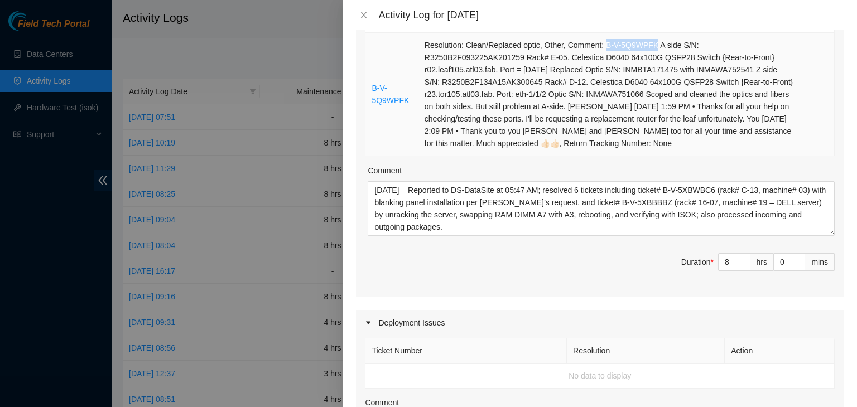
drag, startPoint x: 602, startPoint y: 45, endPoint x: 651, endPoint y: 47, distance: 49.7
click at [651, 47] on td "Resolution: Clean/Replaced optic, Other, Comment: B-V-5Q9WPFK A side S/N: R3250…" at bounding box center [610, 94] width 382 height 123
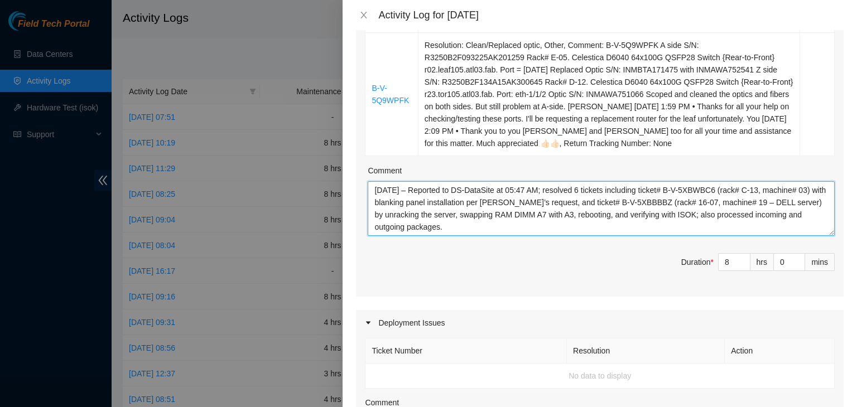
drag, startPoint x: 676, startPoint y: 189, endPoint x: 818, endPoint y: 195, distance: 142.4
click at [818, 195] on textarea "10/03/2025 – Reported to DS-DataSite at 05:47 AM; resolved 6 tickets including …" at bounding box center [601, 208] width 467 height 55
paste textarea "Q9WPFK"
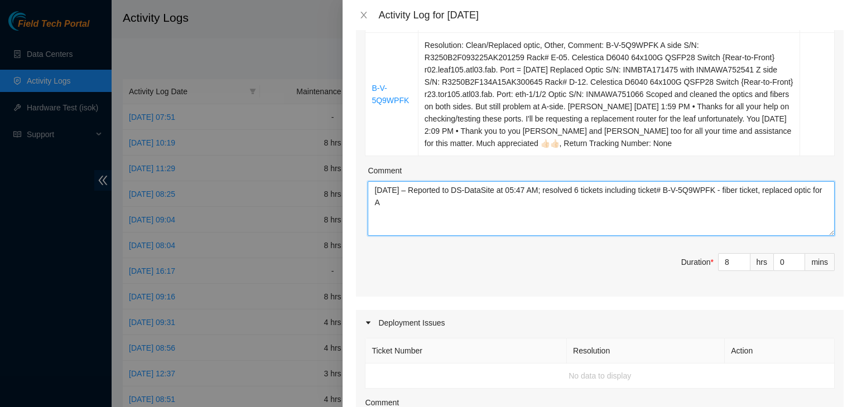
click at [429, 202] on textarea "10/03/2025 – Reported to DS-DataSite at 05:47 AM; resolved 6 tickets including …" at bounding box center [601, 208] width 467 height 55
click at [453, 201] on textarea "10/03/2025 – Reported to DS-DataSite at 05:47 AM; resolved 6 tickets including …" at bounding box center [601, 208] width 467 height 55
paste textarea "INMBTA171475 with INMAWA752541"
click at [428, 201] on textarea "10/03/2025 – Reported to DS-DataSite at 05:47 AM; resolved 6 tickets including …" at bounding box center [601, 208] width 467 height 55
click at [584, 202] on textarea "10/03/2025 – Reported to DS-DataSite at 05:47 AM; resolved 6 tickets including …" at bounding box center [601, 208] width 467 height 55
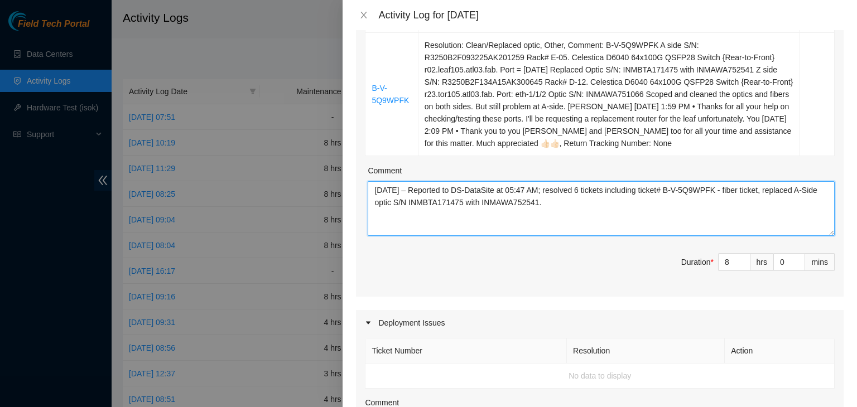
paste textarea "Ray Bernal 10/3/2025 1:59 PM • Thanks for all your help on checking/testing the…"
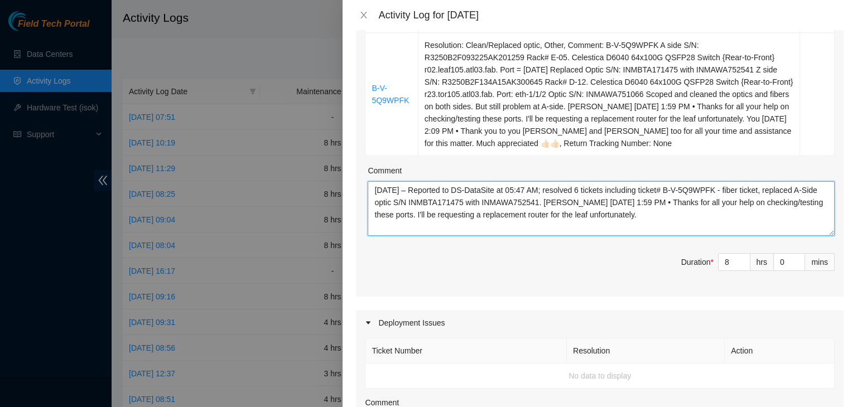
drag, startPoint x: 599, startPoint y: 201, endPoint x: 494, endPoint y: 216, distance: 105.9
click at [494, 216] on textarea "10/03/2025 – Reported to DS-DataSite at 05:47 AM; resolved 6 tickets including …" at bounding box center [601, 208] width 467 height 55
click at [554, 204] on textarea "10/03/2025 – Reported to DS-DataSite at 05:47 AM; resolved 6 tickets including …" at bounding box center [601, 208] width 467 height 55
click at [549, 219] on textarea "10/03/2025 – Reported to DS-DataSite at 05:47 AM; resolved 6 tickets including …" at bounding box center [601, 208] width 467 height 55
type textarea "10/03/2025 – Reported to DS-DataSite at 05:47 AM; resolved 6 tickets including …"
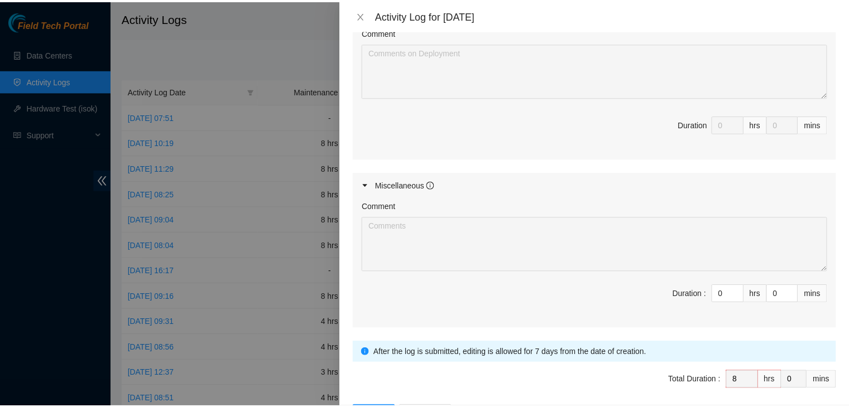
scroll to position [857, 0]
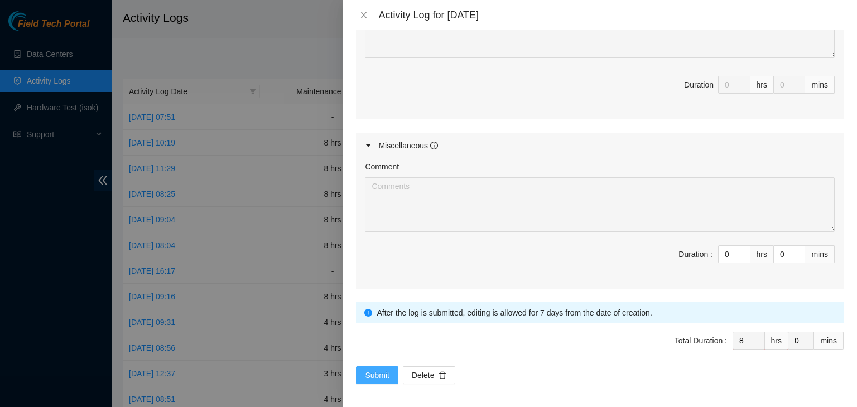
click at [387, 370] on span "Submit" at bounding box center [377, 375] width 25 height 12
